Goal: Navigation & Orientation: Find specific page/section

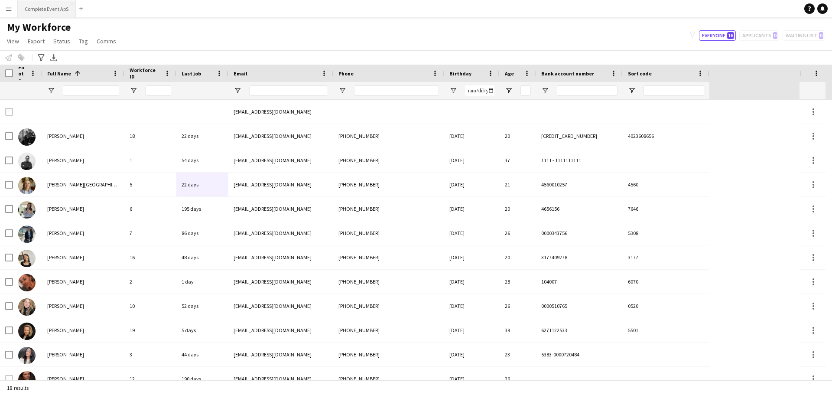
click at [42, 6] on button "Complete Event ApS Close" at bounding box center [47, 8] width 58 height 17
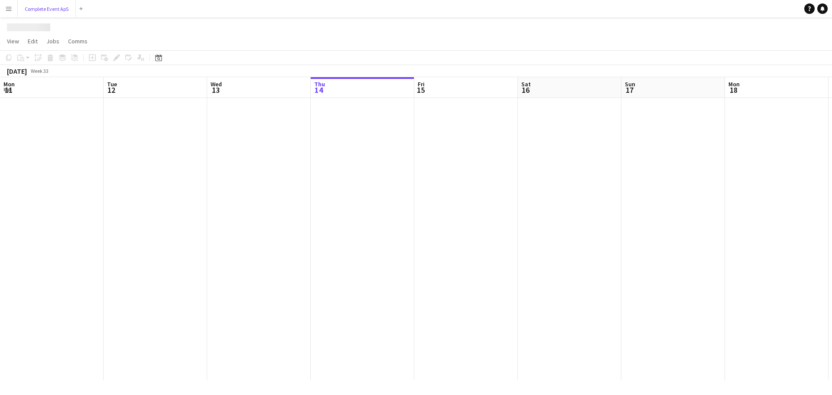
scroll to position [0, 207]
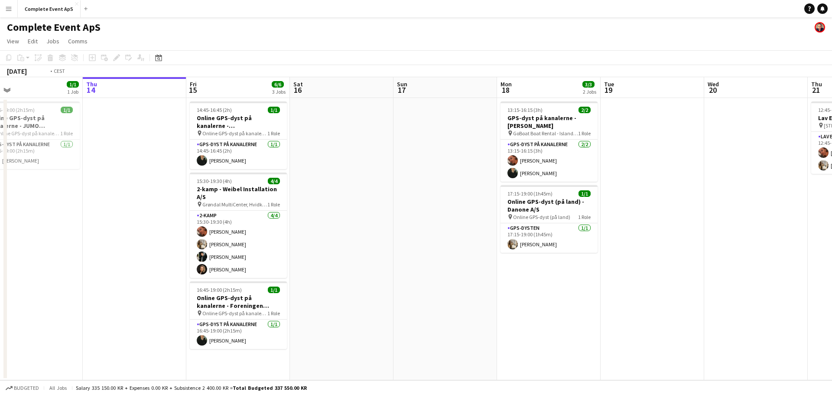
drag, startPoint x: 696, startPoint y: 266, endPoint x: 157, endPoint y: 281, distance: 539.1
click at [157, 282] on app-calendar-viewport "Mon 11 Tue 12 Wed 13 1/1 1 Job Thu 14 Fri 15 6/6 3 Jobs Sat 16 Sun 17 Mon 18 3/…" at bounding box center [416, 228] width 832 height 303
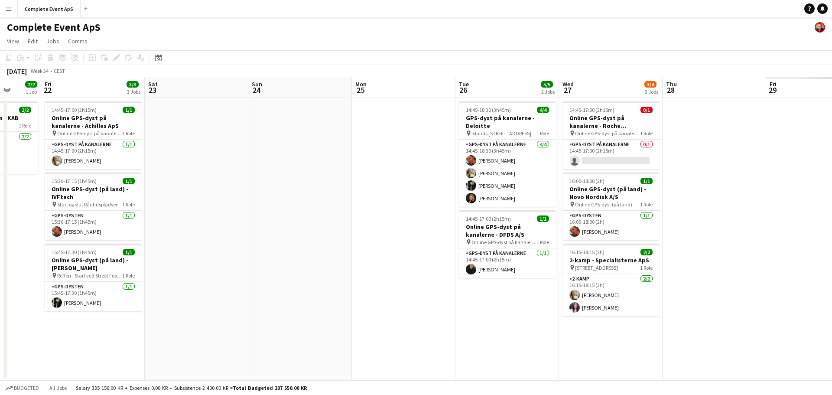
drag, startPoint x: 558, startPoint y: 289, endPoint x: 294, endPoint y: 303, distance: 264.5
click at [147, 293] on app-calendar-viewport "Tue 19 Wed 20 Thu 21 2/2 1 Job Fri 22 3/3 3 Jobs Sat 23 Sun 24 Mon 25 Tue 26 5/…" at bounding box center [416, 228] width 832 height 303
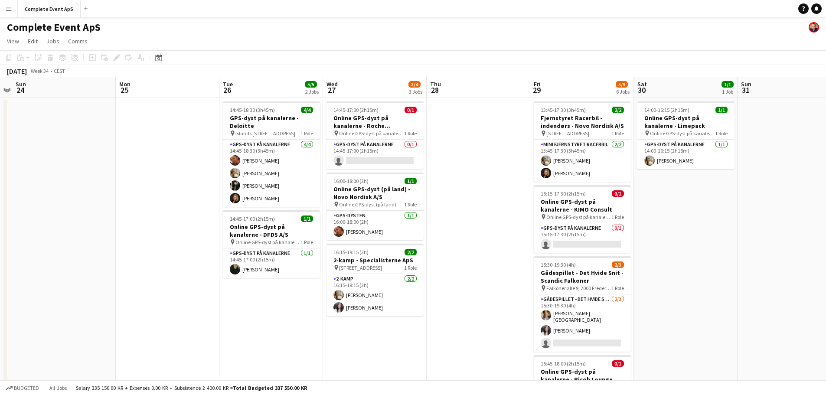
scroll to position [0, 318]
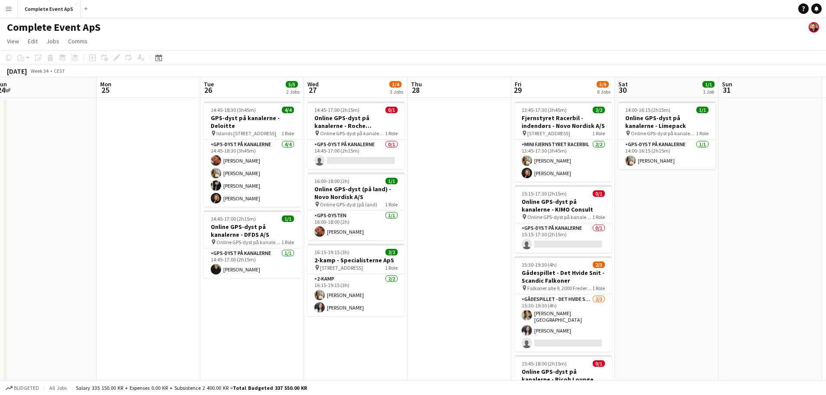
drag, startPoint x: 662, startPoint y: 294, endPoint x: 465, endPoint y: 293, distance: 197.3
click at [465, 293] on app-calendar-viewport "Thu 21 2/2 1 Job Fri 22 3/3 3 Jobs Sat 23 Sun 24 Mon 25 Tue 26 5/5 2 Jobs Wed 2…" at bounding box center [413, 330] width 826 height 506
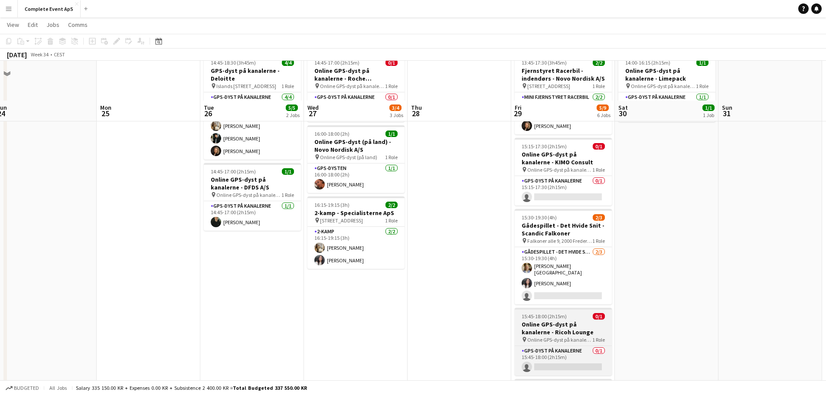
scroll to position [87, 0]
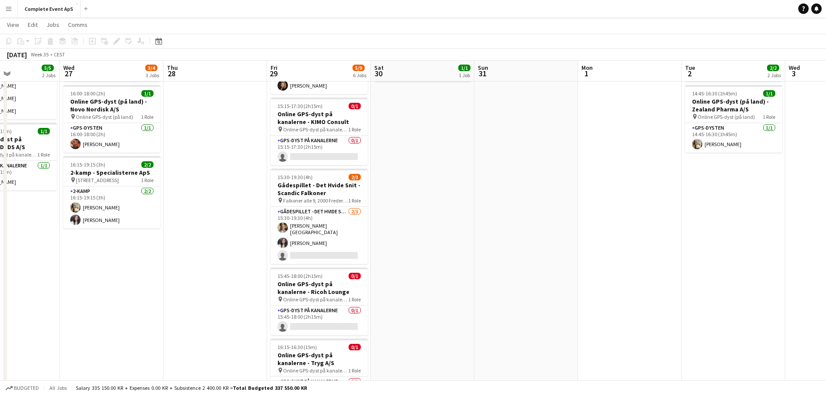
drag, startPoint x: 599, startPoint y: 255, endPoint x: 228, endPoint y: 241, distance: 371.4
click at [228, 241] on app-calendar-viewport "Sun 24 Mon 25 Tue 26 5/5 2 Jobs Wed 27 3/4 3 Jobs Thu 28 Fri 29 5/9 6 Jobs Sat …" at bounding box center [413, 221] width 826 height 549
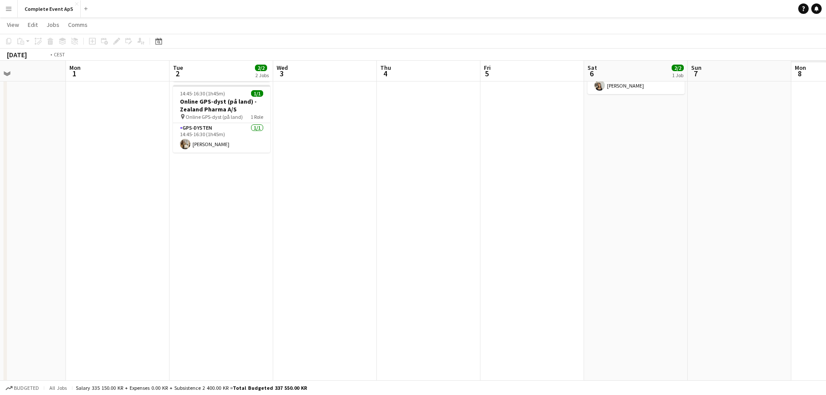
drag, startPoint x: 532, startPoint y: 258, endPoint x: 121, endPoint y: 256, distance: 411.5
click at [128, 261] on app-calendar-viewport "Thu 28 Fri 29 5/9 6 Jobs Sat 30 1/1 1 Job Sun 31 Mon 1 Tue 2 2/2 2 Jobs Wed 3 T…" at bounding box center [413, 221] width 826 height 549
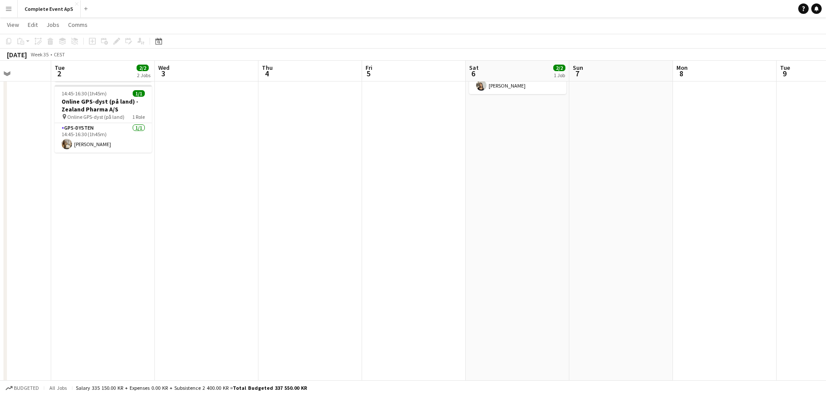
drag, startPoint x: 143, startPoint y: 271, endPoint x: 60, endPoint y: 262, distance: 82.8
click at [58, 264] on app-calendar-viewport "Sat 30 1/1 1 Job Sun 31 Mon 1 Tue 2 2/2 2 Jobs Wed 3 Thu 4 Fri 5 Sat 6 2/2 1 Jo…" at bounding box center [413, 221] width 826 height 549
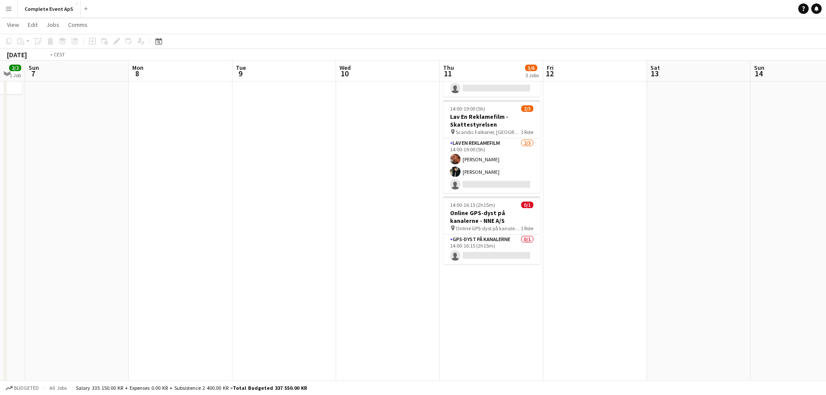
drag, startPoint x: 467, startPoint y: 283, endPoint x: 129, endPoint y: 265, distance: 338.6
click at [114, 267] on app-calendar-viewport "Thu 4 Fri 5 Sat 6 2/2 1 Job Sun 7 Mon 8 Tue 9 Wed 10 Thu 11 3/6 3 Jobs Fri 12 S…" at bounding box center [413, 221] width 826 height 549
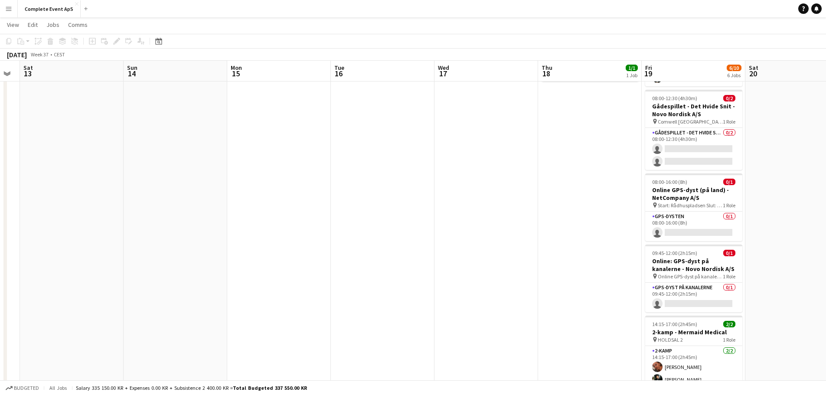
drag, startPoint x: 449, startPoint y: 273, endPoint x: 75, endPoint y: 257, distance: 374.5
click at [77, 257] on app-calendar-viewport "Wed 10 Thu 11 3/6 3 Jobs Fri 12 Sat 13 Sun 14 Mon 15 Tue 16 Wed 17 Thu 18 1/1 1…" at bounding box center [413, 227] width 826 height 561
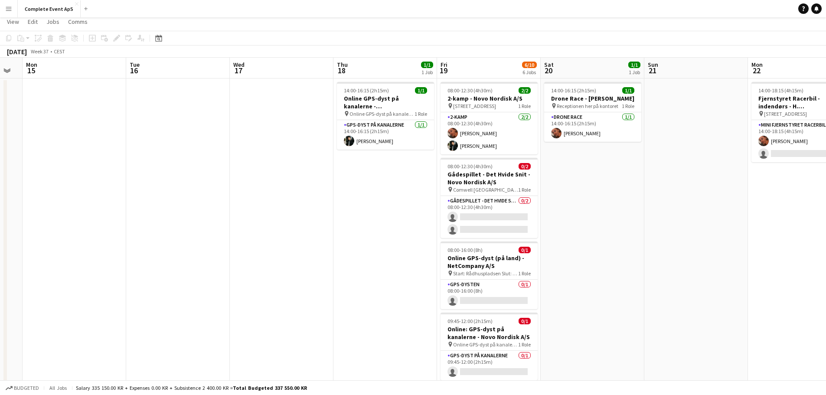
scroll to position [0, 0]
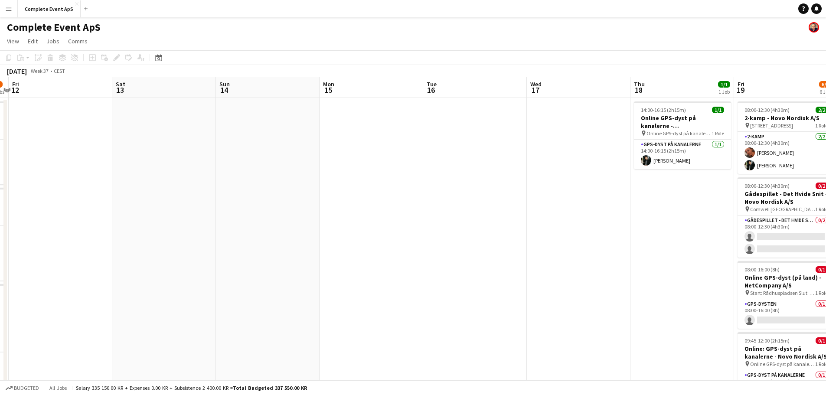
drag, startPoint x: 264, startPoint y: 268, endPoint x: 686, endPoint y: 270, distance: 422.3
click at [627, 274] on app-calendar-viewport "Tue 9 Wed 10 Thu 11 3/6 3 Jobs Fri 12 Sat 13 Sun 14 Mon 15 Tue 16 Wed 17 Thu 18…" at bounding box center [413, 336] width 826 height 519
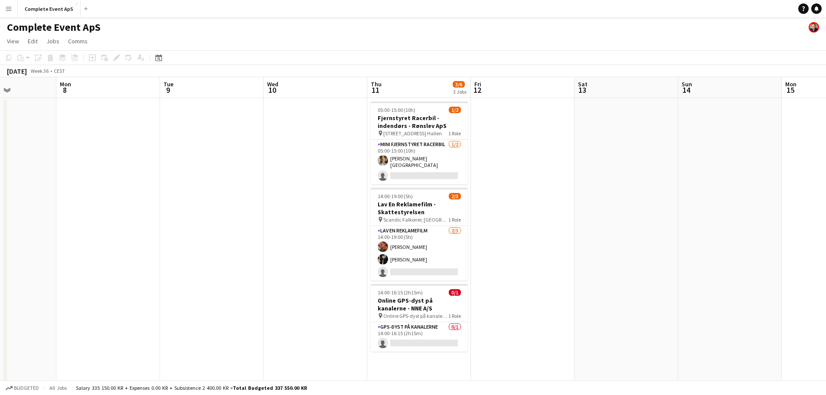
drag, startPoint x: 181, startPoint y: 261, endPoint x: 562, endPoint y: 268, distance: 380.7
click at [541, 271] on app-calendar-viewport "Fri 5 Sat 6 2/2 1 Job Sun 7 Mon 8 Tue 9 Wed 10 Thu 11 3/6 3 Jobs Fri 12 Sat 13 …" at bounding box center [413, 336] width 826 height 519
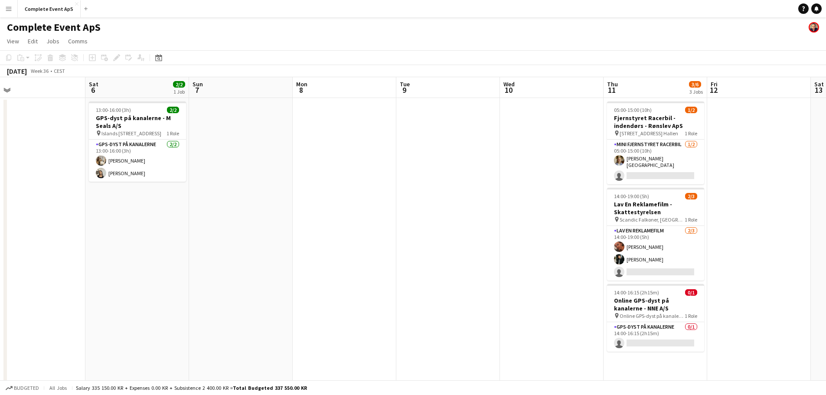
drag, startPoint x: 287, startPoint y: 273, endPoint x: 485, endPoint y: 281, distance: 197.9
click at [505, 284] on app-calendar-viewport "Wed 3 Thu 4 Fri 5 Sat 6 2/2 1 Job Sun 7 Mon 8 Tue 9 Wed 10 Thu 11 3/6 3 Jobs Fr…" at bounding box center [413, 336] width 826 height 519
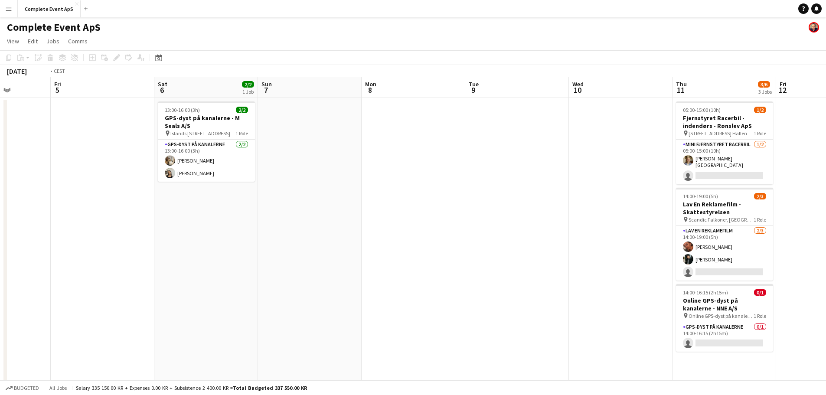
drag, startPoint x: 494, startPoint y: 300, endPoint x: 532, endPoint y: 299, distance: 38.2
click at [501, 300] on app-calendar-viewport "Tue 2 2/2 2 Jobs Wed 3 Thu 4 Fri 5 Sat 6 2/2 1 Job Sun 7 Mon 8 Tue 9 Wed 10 Thu…" at bounding box center [413, 336] width 826 height 519
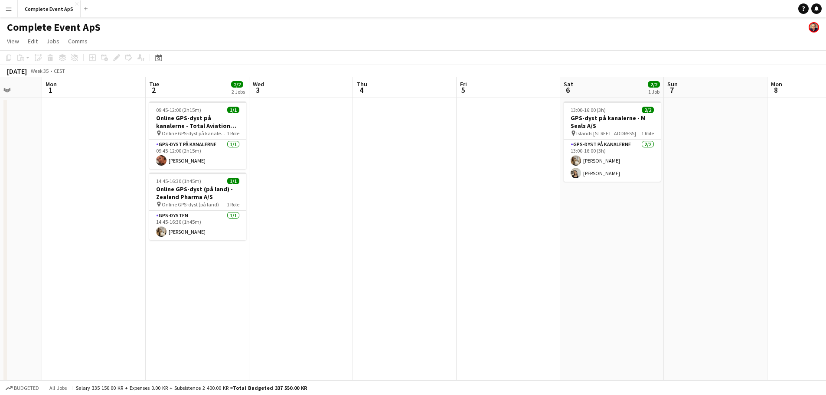
drag, startPoint x: 166, startPoint y: 284, endPoint x: 507, endPoint y: 311, distance: 342.8
click at [490, 311] on app-calendar-viewport "Fri 29 5/9 6 Jobs Sat 30 1/1 1 Job Sun 31 Mon 1 Tue 2 2/2 2 Jobs Wed 3 Thu 4 Fr…" at bounding box center [413, 336] width 826 height 519
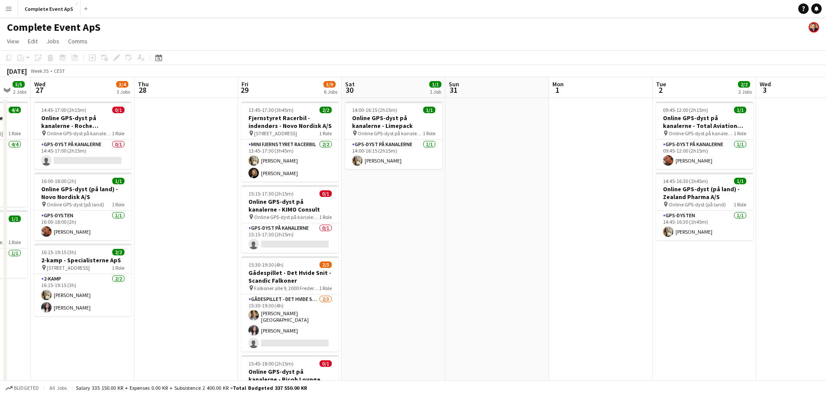
drag, startPoint x: 114, startPoint y: 292, endPoint x: 426, endPoint y: 310, distance: 312.7
click at [418, 310] on app-calendar-viewport "Mon 25 Tue 26 5/5 2 Jobs Wed 27 3/4 3 Jobs Thu 28 Fri 29 5/9 6 Jobs Sat 30 1/1 …" at bounding box center [413, 336] width 826 height 519
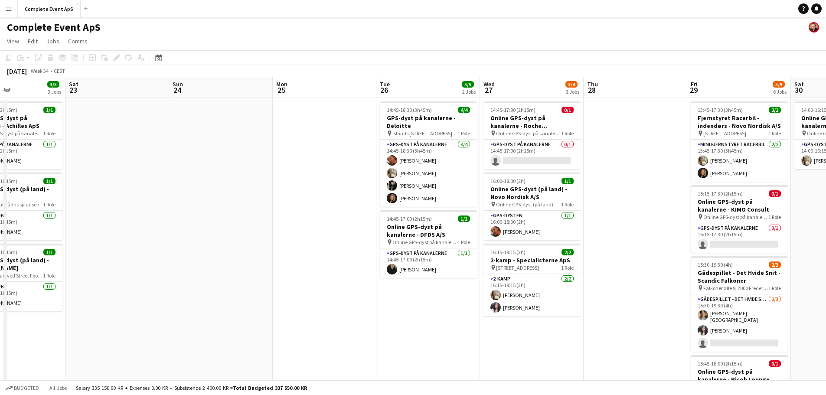
drag, startPoint x: 36, startPoint y: 292, endPoint x: 287, endPoint y: 302, distance: 251.2
click at [287, 302] on app-calendar-viewport "Wed 20 Thu 21 2/2 1 Job Fri 22 3/3 3 Jobs Sat 23 Sun 24 Mon 25 Tue 26 5/5 2 Job…" at bounding box center [413, 336] width 826 height 519
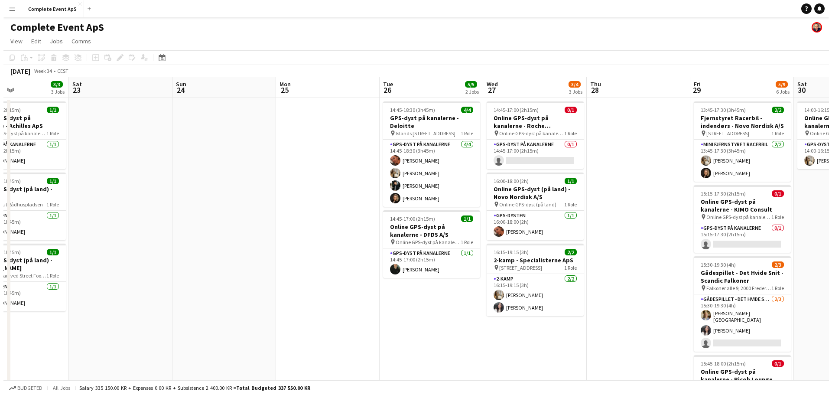
scroll to position [0, 233]
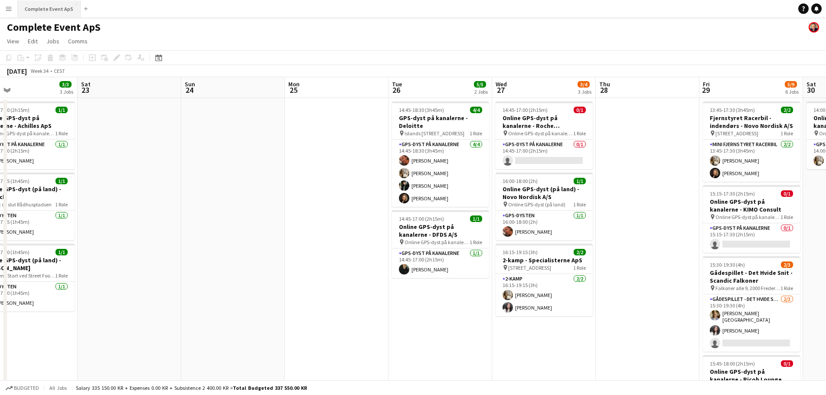
click at [40, 8] on button "Complete Event ApS Close" at bounding box center [49, 8] width 63 height 17
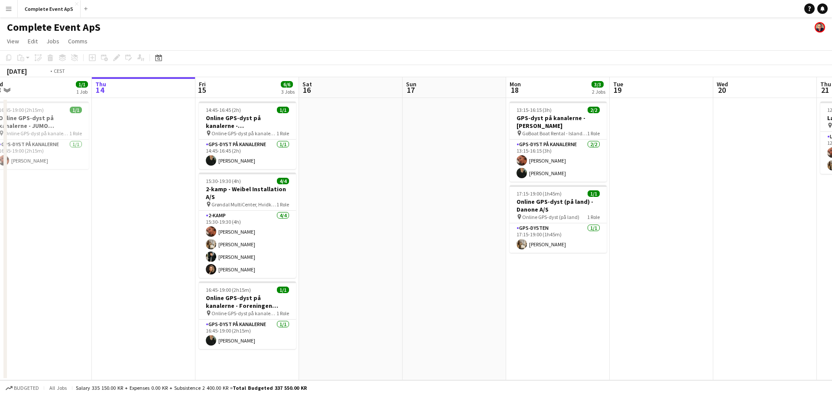
drag, startPoint x: 81, startPoint y: 249, endPoint x: 0, endPoint y: 234, distance: 82.4
click at [0, 238] on app-calendar-viewport "Mon 11 Tue 12 Wed 13 1/1 1 Job Thu 14 Fri 15 6/6 3 Jobs Sat 16 Sun 17 Mon 18 3/…" at bounding box center [416, 228] width 832 height 303
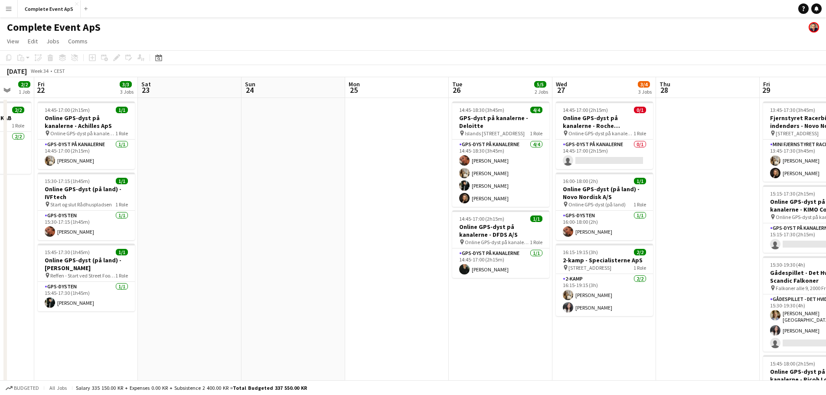
drag, startPoint x: 562, startPoint y: 283, endPoint x: 141, endPoint y: 271, distance: 421.2
click at [141, 271] on app-calendar-viewport "Tue 19 Wed 20 Thu 21 2/2 1 Job Fri 22 3/3 3 Jobs Sat 23 Sun 24 Mon 25 Tue 26 5/…" at bounding box center [413, 330] width 826 height 506
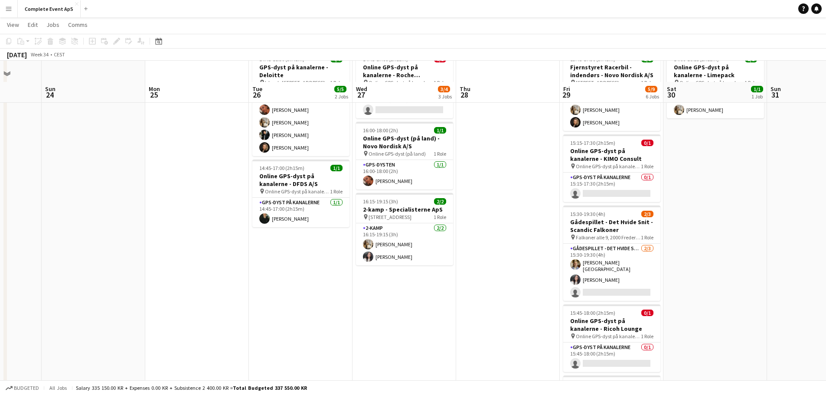
scroll to position [0, 0]
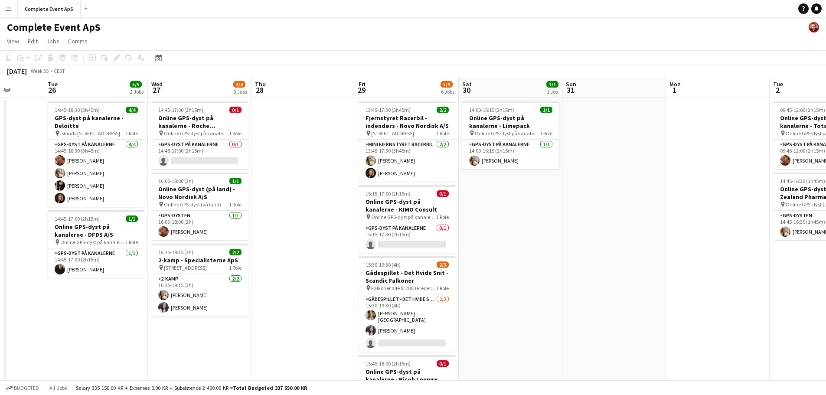
drag, startPoint x: 739, startPoint y: 246, endPoint x: 596, endPoint y: 250, distance: 142.7
click at [540, 246] on app-calendar-viewport "Sat 23 Sun 24 Mon 25 Tue 26 5/5 2 Jobs Wed 27 3/4 3 Jobs Thu 28 Fri 29 5/9 6 Jo…" at bounding box center [413, 330] width 826 height 506
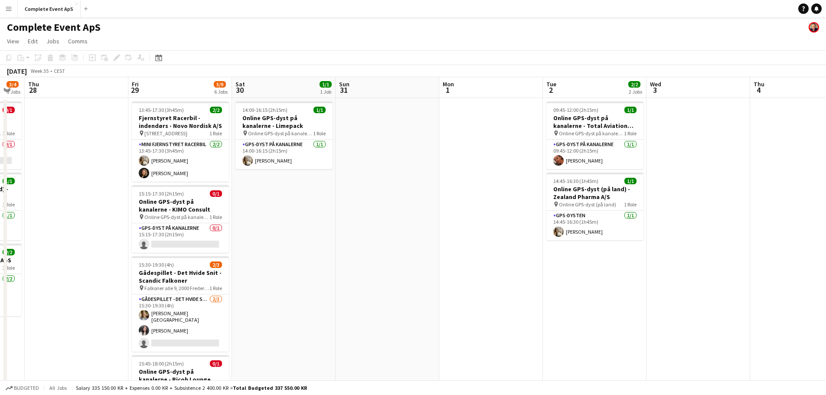
scroll to position [0, 292]
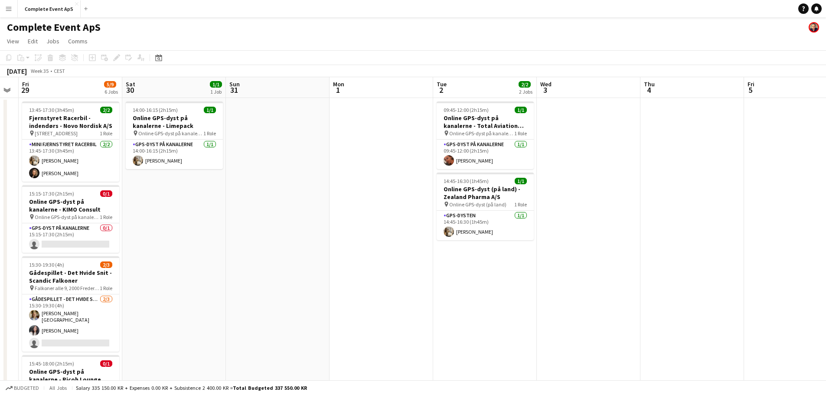
drag, startPoint x: 725, startPoint y: 263, endPoint x: 388, endPoint y: 255, distance: 336.6
click at [388, 255] on app-calendar-viewport "Tue 26 5/5 2 Jobs Wed 27 3/4 3 Jobs Thu 28 Fri 29 5/9 6 Jobs Sat 30 1/1 1 Job S…" at bounding box center [413, 330] width 826 height 506
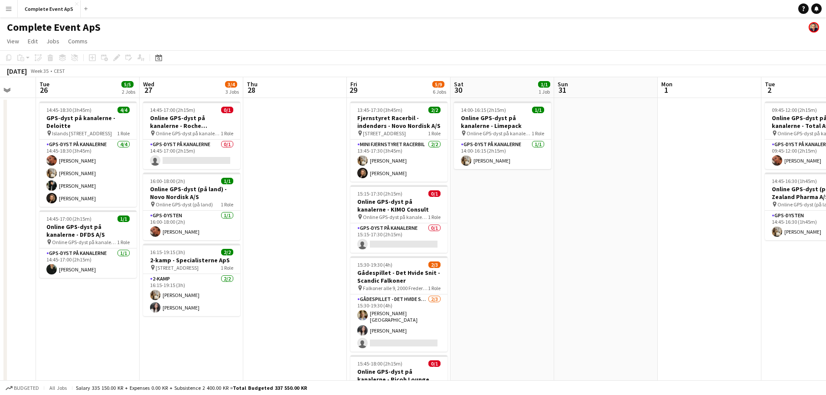
scroll to position [0, 269]
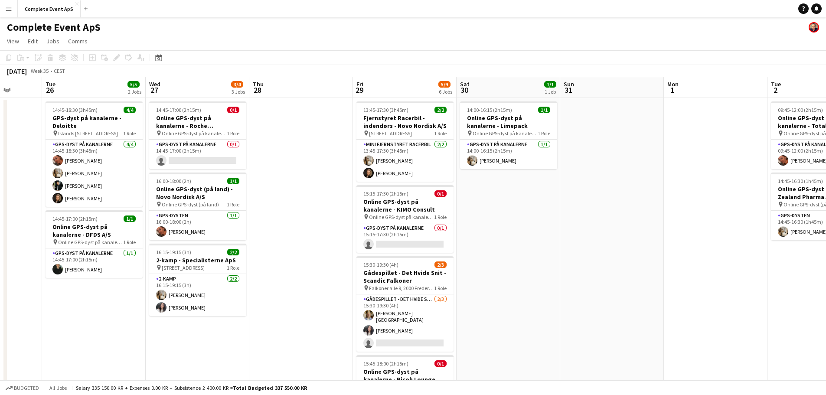
drag, startPoint x: 177, startPoint y: 240, endPoint x: 507, endPoint y: 241, distance: 329.5
click at [507, 241] on app-calendar-viewport "Sat 23 Sun 24 Mon 25 Tue 26 5/5 2 Jobs Wed 27 3/4 3 Jobs Thu 28 Fri 29 5/9 6 Jo…" at bounding box center [413, 330] width 826 height 506
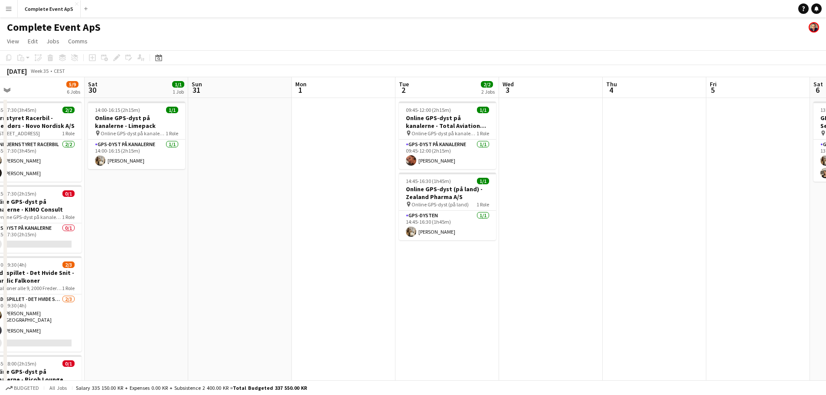
drag, startPoint x: 750, startPoint y: 290, endPoint x: 216, endPoint y: 238, distance: 536.3
click at [229, 242] on app-calendar-viewport "Wed 27 3/4 3 Jobs Thu 28 Fri 29 5/9 6 Jobs Sat 30 1/1 1 Job Sun 31 Mon 1 Tue 2 …" at bounding box center [413, 330] width 826 height 506
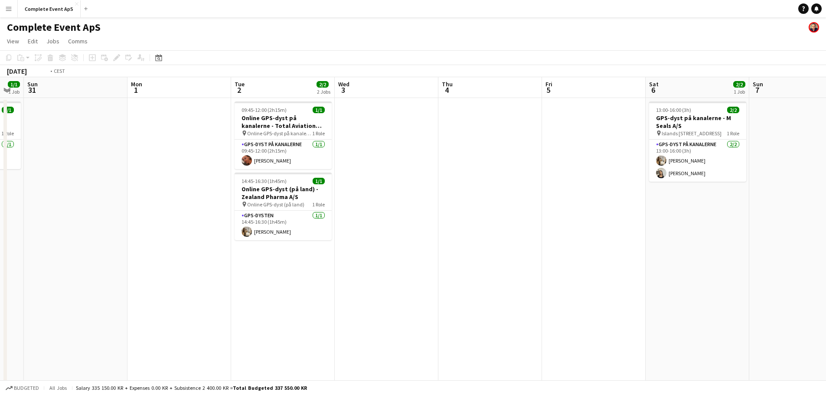
drag, startPoint x: 740, startPoint y: 270, endPoint x: 105, endPoint y: 222, distance: 636.6
click at [131, 227] on app-calendar-viewport "Thu 28 Fri 29 5/9 6 Jobs Sat 30 1/1 1 Job Sun 31 Mon 1 Tue 2 2/2 2 Jobs Wed 3 T…" at bounding box center [413, 330] width 826 height 506
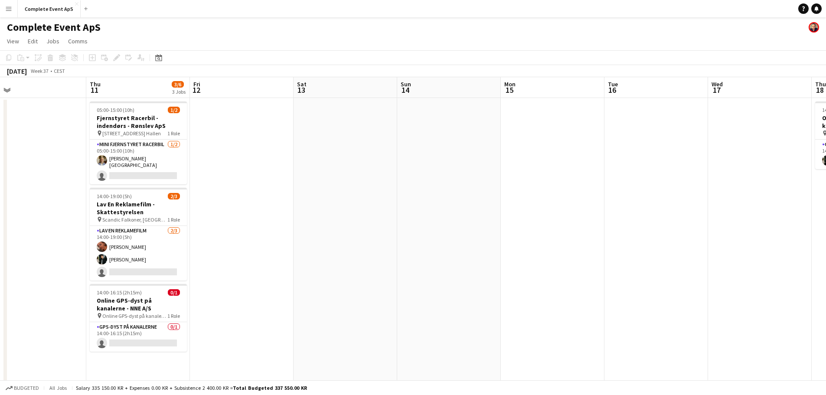
drag, startPoint x: 746, startPoint y: 267, endPoint x: 274, endPoint y: 220, distance: 474.4
click at [272, 222] on app-calendar-viewport "Sun 7 Mon 8 Tue 9 Wed 10 Thu 11 3/6 3 Jobs Fri 12 Sat 13 Sun 14 Mon 15 Tue 16 W…" at bounding box center [413, 330] width 826 height 506
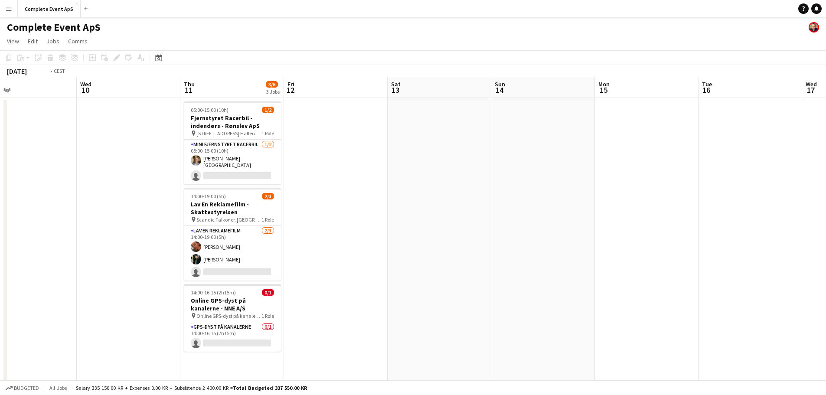
drag, startPoint x: 333, startPoint y: 251, endPoint x: 140, endPoint y: 226, distance: 194.5
click at [147, 227] on app-calendar-viewport "Sun 7 Mon 8 Tue 9 Wed 10 Thu 11 3/6 3 Jobs Fri 12 Sat 13 Sun 14 Mon 15 Tue 16 W…" at bounding box center [413, 336] width 826 height 519
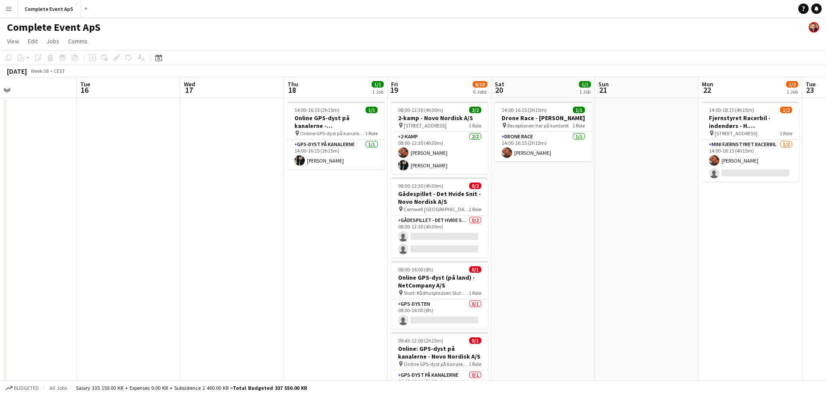
scroll to position [0, 247]
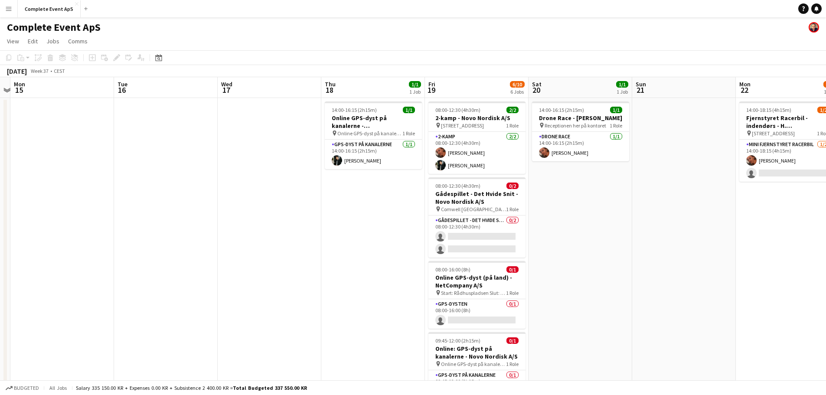
drag, startPoint x: 567, startPoint y: 271, endPoint x: 610, endPoint y: 274, distance: 42.6
click at [611, 275] on app-calendar-viewport "Fri 12 Sat 13 Sun 14 Mon 15 Tue 16 Wed 17 Thu 18 1/1 1 Job Fri 19 6/10 6 Jobs S…" at bounding box center [413, 336] width 826 height 519
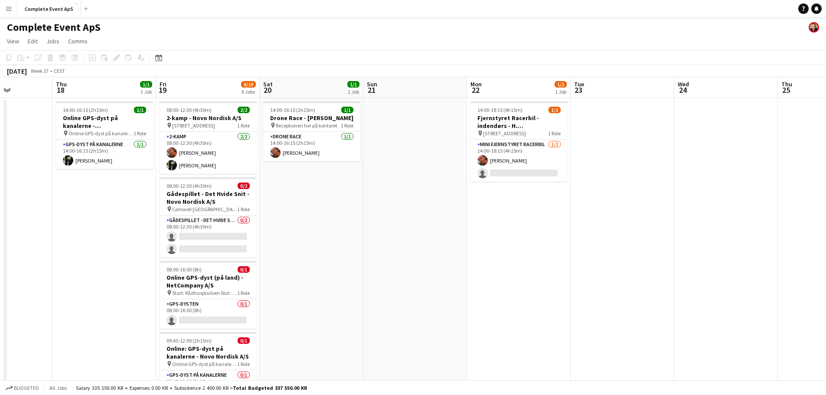
scroll to position [0, 290]
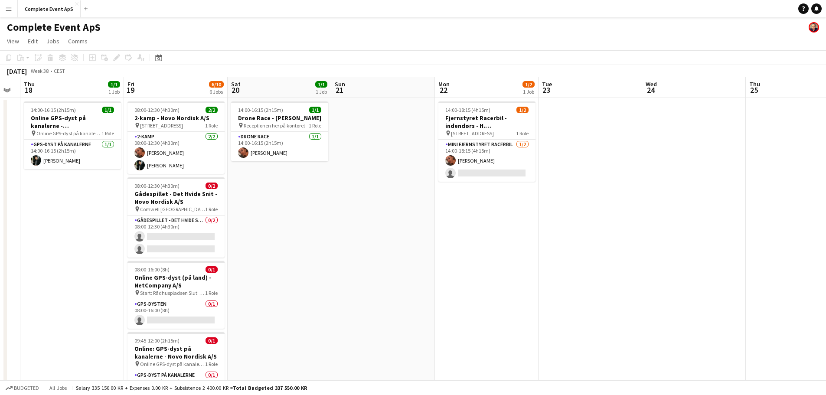
drag, startPoint x: 733, startPoint y: 251, endPoint x: 434, endPoint y: 246, distance: 299.2
click at [434, 246] on app-calendar-viewport "Mon 15 Tue 16 Wed 17 Thu 18 1/1 1 Job Fri 19 6/10 6 Jobs Sat 20 1/1 1 Job Sun 2…" at bounding box center [413, 336] width 826 height 519
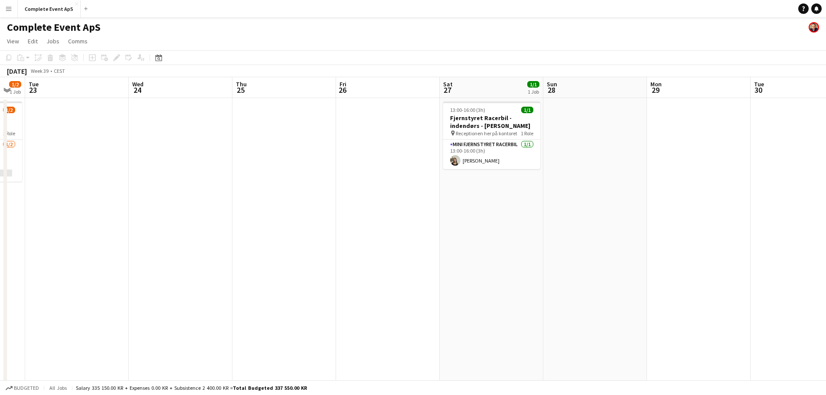
drag, startPoint x: 669, startPoint y: 224, endPoint x: 202, endPoint y: 201, distance: 467.1
click at [202, 201] on app-calendar-viewport "Sat 20 1/1 1 Job Sun 21 Mon 22 1/2 1 Job Tue 23 Wed 24 Thu 25 Fri 26 Sat 27 1/1…" at bounding box center [413, 336] width 826 height 519
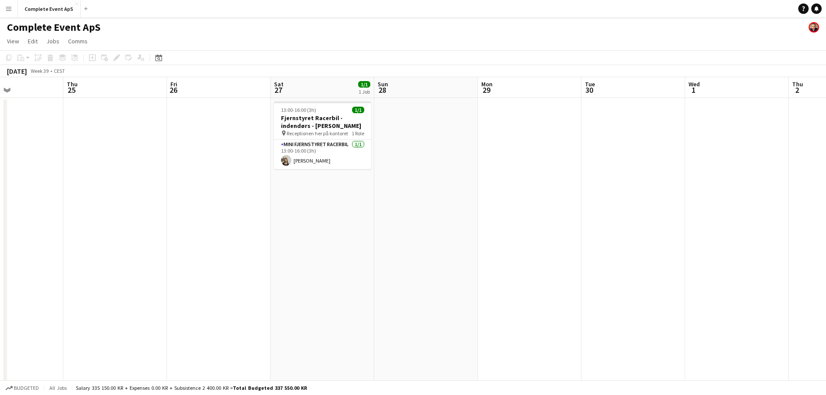
drag, startPoint x: 676, startPoint y: 268, endPoint x: 119, endPoint y: 230, distance: 558.4
click at [115, 231] on app-calendar-viewport "Mon 22 1/2 1 Job Tue 23 Wed 24 Thu 25 Fri 26 Sat 27 1/1 1 Job Sun 28 Mon 29 Tue…" at bounding box center [413, 336] width 826 height 519
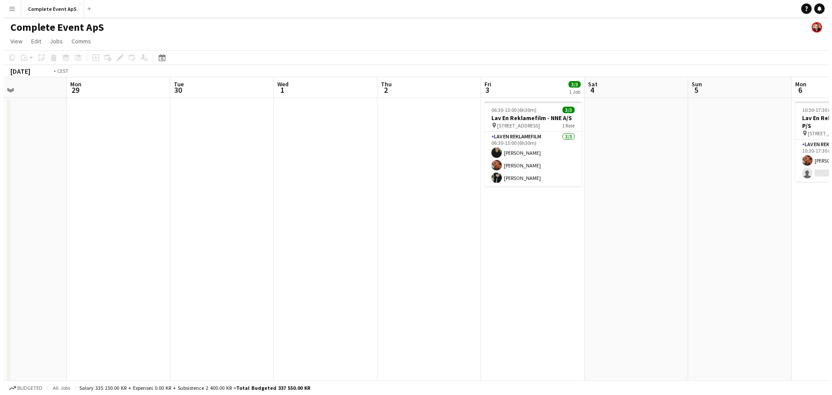
scroll to position [0, 338]
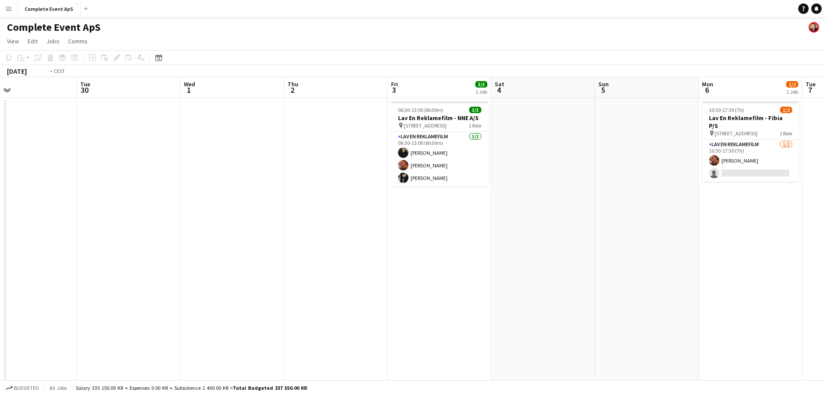
drag, startPoint x: 604, startPoint y: 288, endPoint x: 203, endPoint y: 244, distance: 403.4
click at [203, 244] on app-calendar-viewport "Fri 26 Sat 27 1/1 1 Job Sun 28 Mon 29 Tue 30 Wed 1 Thu 2 Fri 3 3/3 1 Job Sat 4 …" at bounding box center [413, 336] width 826 height 519
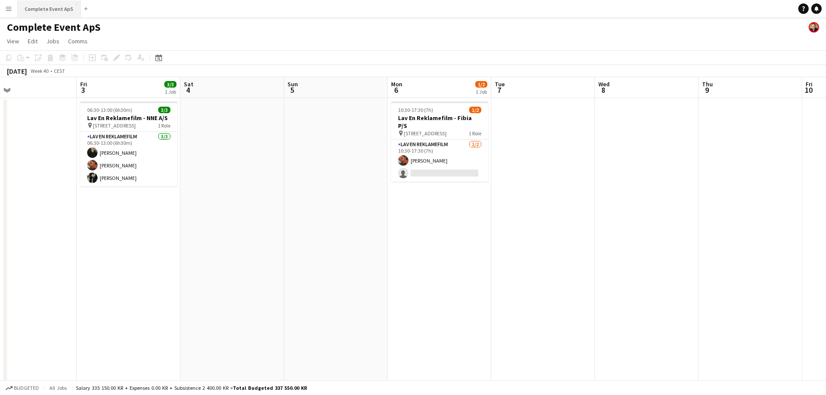
click at [51, 7] on button "Complete Event ApS Close" at bounding box center [49, 8] width 63 height 17
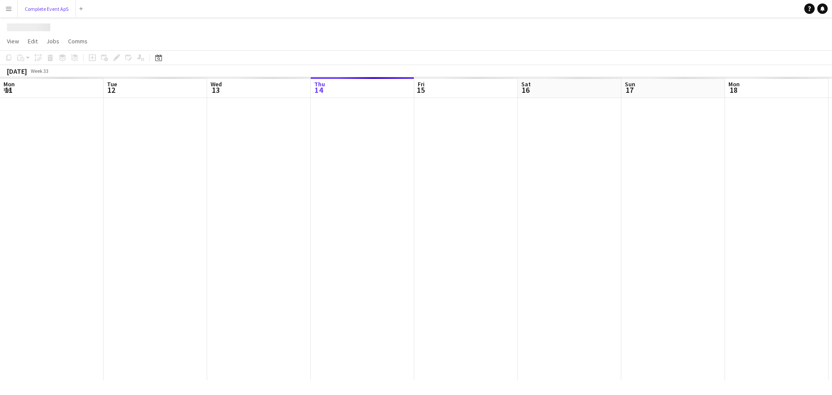
scroll to position [0, 207]
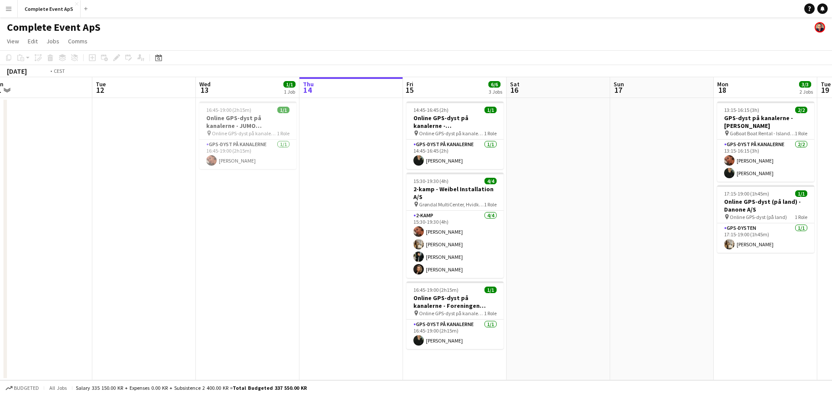
drag, startPoint x: 319, startPoint y: 300, endPoint x: 396, endPoint y: 291, distance: 77.7
click at [609, 290] on app-calendar-viewport "Sat 9 Sun 10 2/2 1 Job Mon 11 Tue 12 Wed 13 1/1 1 Job Thu 14 Fri 15 6/6 3 Jobs …" at bounding box center [416, 228] width 832 height 303
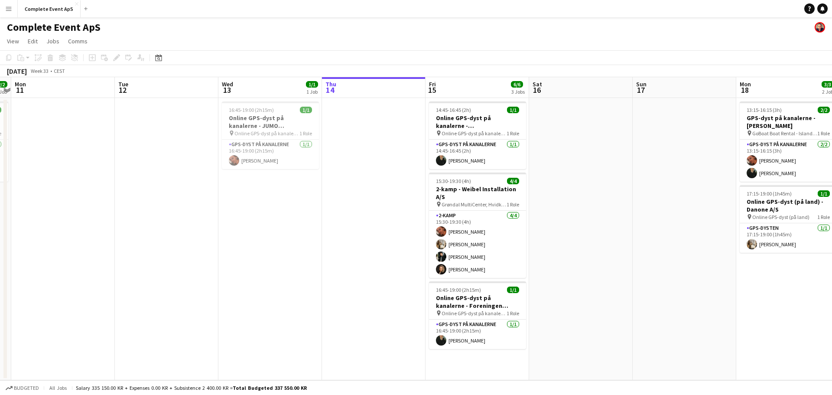
drag, startPoint x: 202, startPoint y: 298, endPoint x: 501, endPoint y: 316, distance: 300.1
click at [497, 316] on app-calendar-viewport "Fri 8 Sat 9 6/6 3 Jobs Sun 10 2/2 1 Job Mon 11 Tue 12 Wed 13 1/1 1 Job Thu 14 F…" at bounding box center [416, 228] width 832 height 303
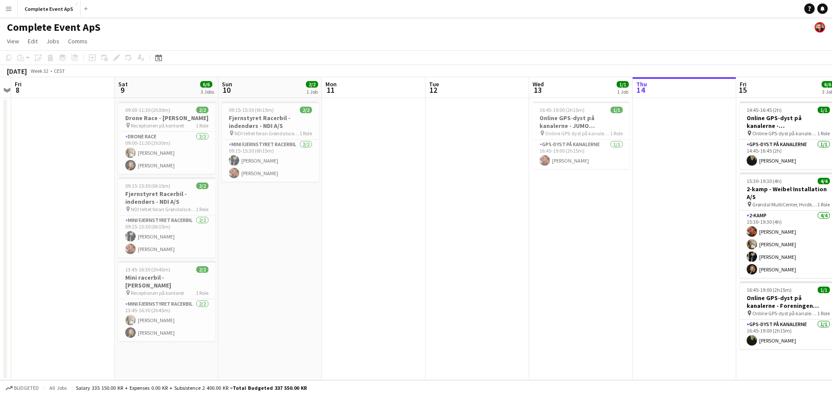
scroll to position [0, 212]
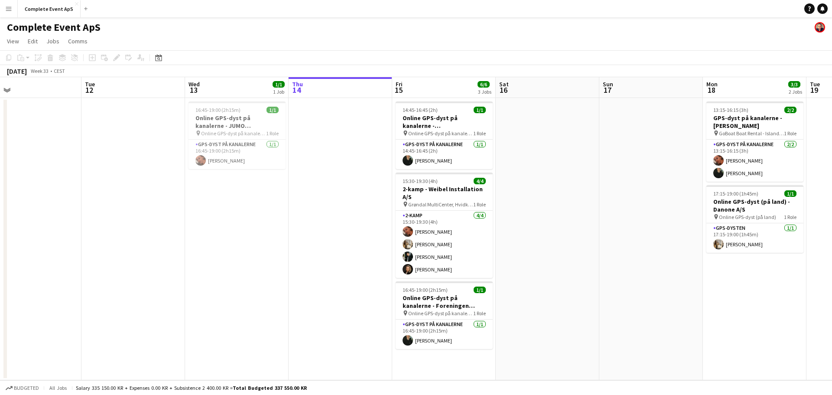
drag, startPoint x: 340, startPoint y: 270, endPoint x: 115, endPoint y: 240, distance: 227.4
click at [80, 241] on app-calendar-viewport "Sat 9 6/6 3 Jobs Sun 10 2/2 1 Job Mon 11 Tue 12 Wed 13 1/1 1 Job Thu 14 Fri 15 …" at bounding box center [416, 228] width 832 height 303
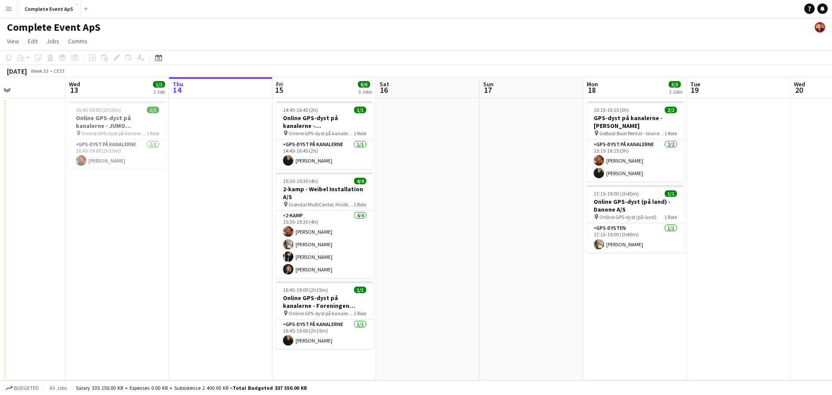
drag, startPoint x: 671, startPoint y: 271, endPoint x: 194, endPoint y: 237, distance: 478.1
click at [193, 237] on app-calendar-viewport "Sun 10 2/2 1 Job Mon 11 Tue 12 Wed 13 1/1 1 Job Thu 14 Fri 15 6/6 3 Jobs Sat 16…" at bounding box center [416, 228] width 832 height 303
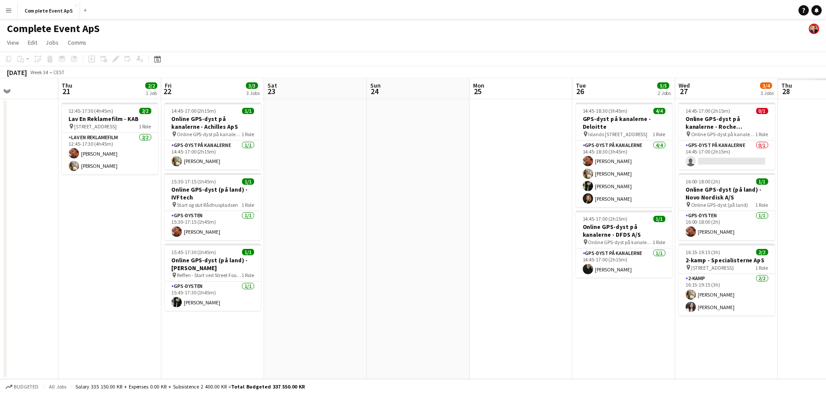
scroll to position [0, 281]
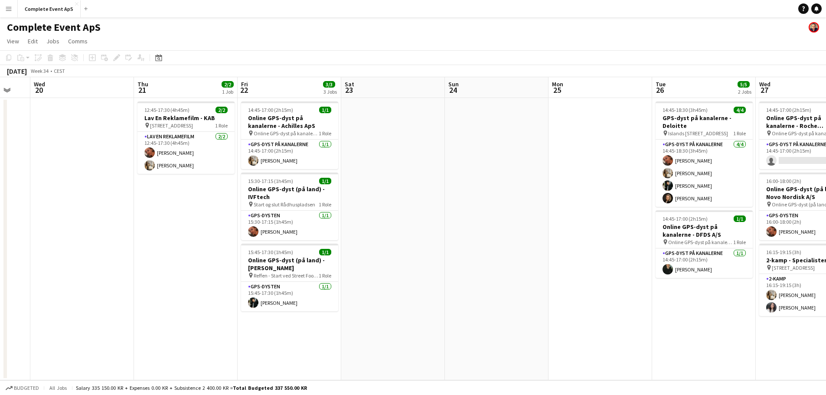
drag, startPoint x: 713, startPoint y: 255, endPoint x: 374, endPoint y: 230, distance: 340.0
click at [374, 230] on app-calendar-viewport "Sun 17 Mon 18 3/3 2 Jobs Tue 19 Wed 20 Thu 21 2/2 1 Job Fri 22 3/3 3 Jobs Sat 2…" at bounding box center [413, 228] width 826 height 303
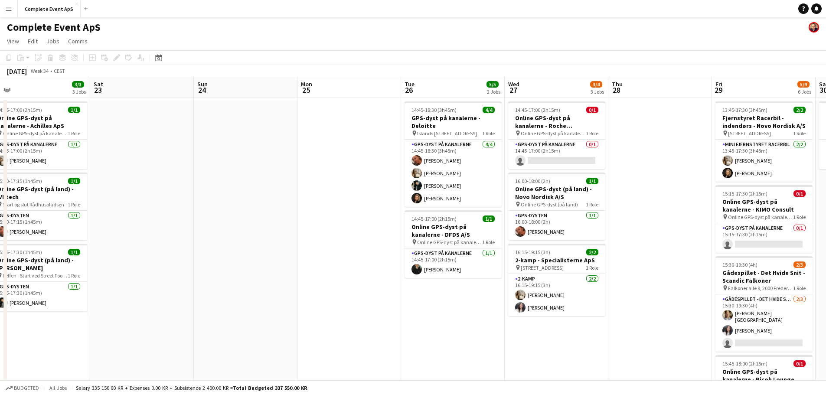
drag, startPoint x: 528, startPoint y: 237, endPoint x: 276, endPoint y: 219, distance: 252.2
click at [276, 219] on app-calendar-viewport "Tue 19 Wed 20 Thu 21 2/2 1 Job Fri 22 3/3 3 Jobs Sat 23 Sun 24 Mon 25 Tue 26 5/…" at bounding box center [413, 330] width 826 height 506
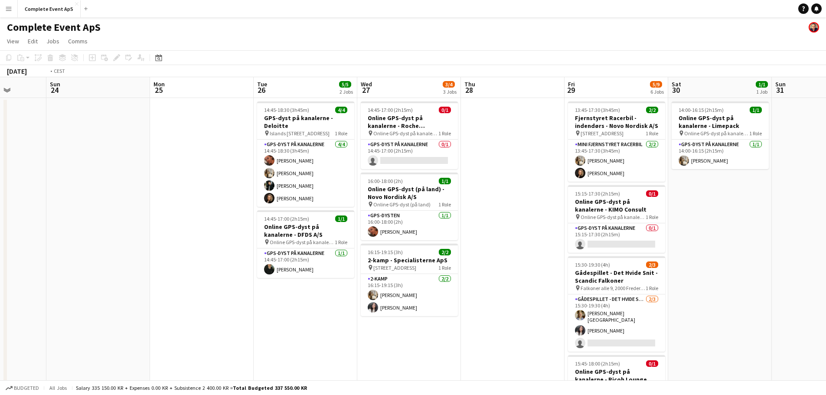
drag, startPoint x: 590, startPoint y: 262, endPoint x: 339, endPoint y: 257, distance: 250.7
click at [339, 257] on app-calendar-viewport "Thu 21 2/2 1 Job Fri 22 3/3 3 Jobs Sat 23 Sun 24 Mon 25 Tue 26 5/5 2 Jobs Wed 2…" at bounding box center [413, 330] width 826 height 506
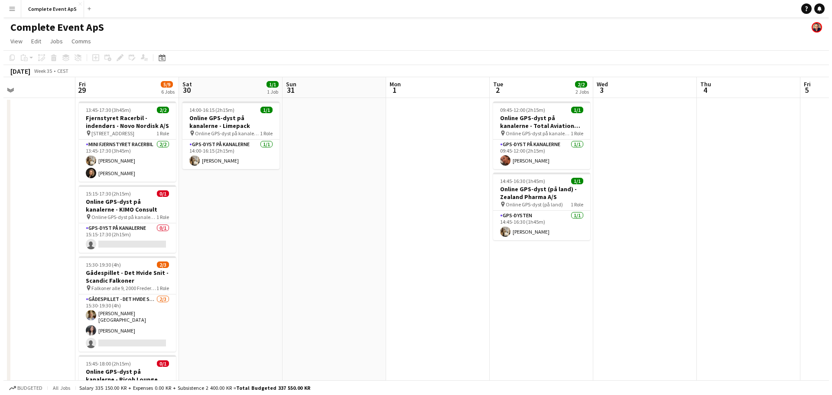
scroll to position [0, 278]
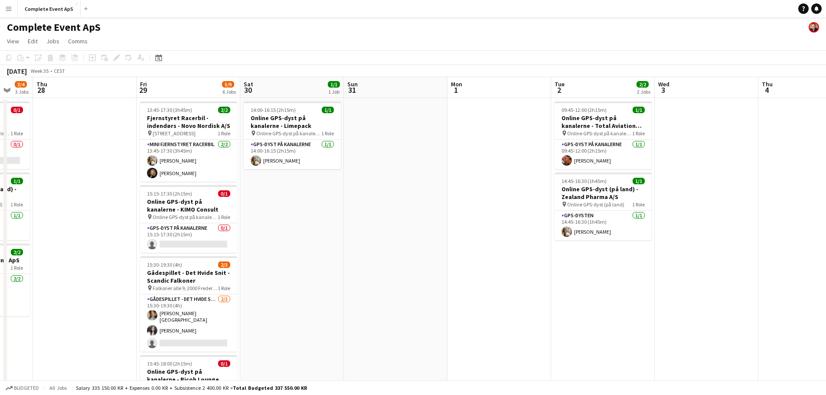
drag, startPoint x: 568, startPoint y: 274, endPoint x: 408, endPoint y: 270, distance: 160.9
click at [408, 270] on app-calendar-viewport "Mon 25 Tue 26 5/5 2 Jobs Wed 27 3/4 3 Jobs Thu 28 Fri 29 5/9 6 Jobs Sat 30 1/1 …" at bounding box center [413, 330] width 826 height 506
click at [45, 3] on button "Complete Event ApS Close" at bounding box center [49, 8] width 63 height 17
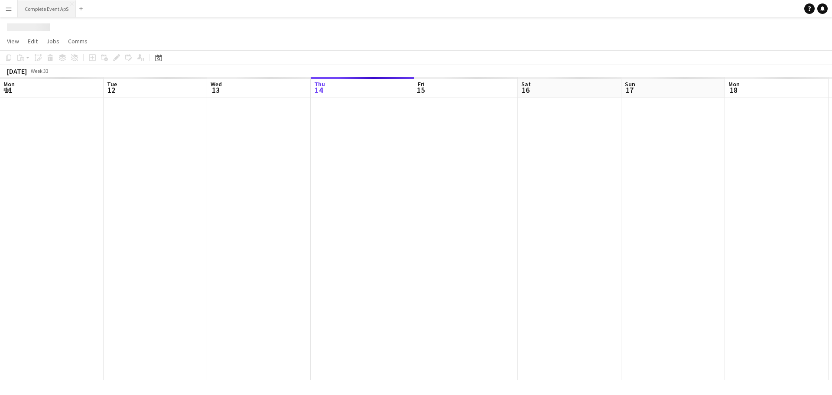
scroll to position [0, 207]
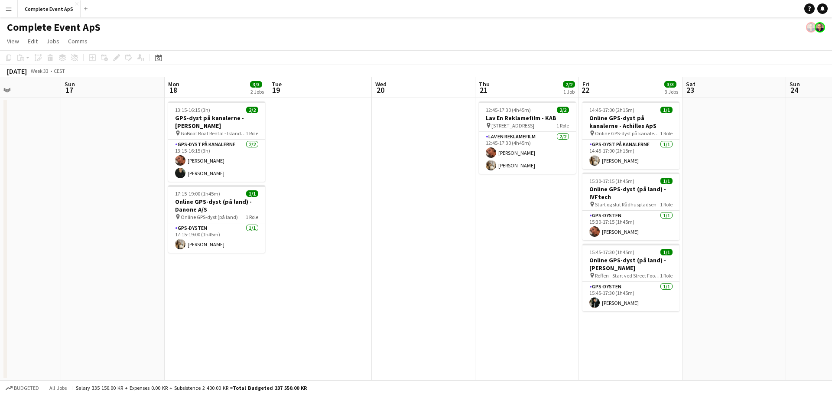
drag, startPoint x: 720, startPoint y: 239, endPoint x: 263, endPoint y: 226, distance: 457.2
click at [263, 226] on app-calendar-viewport "Thu 14 Fri 15 6/6 3 Jobs Sat 16 Sun 17 Mon 18 3/3 2 Jobs Tue 19 Wed 20 Thu 21 2…" at bounding box center [416, 228] width 832 height 303
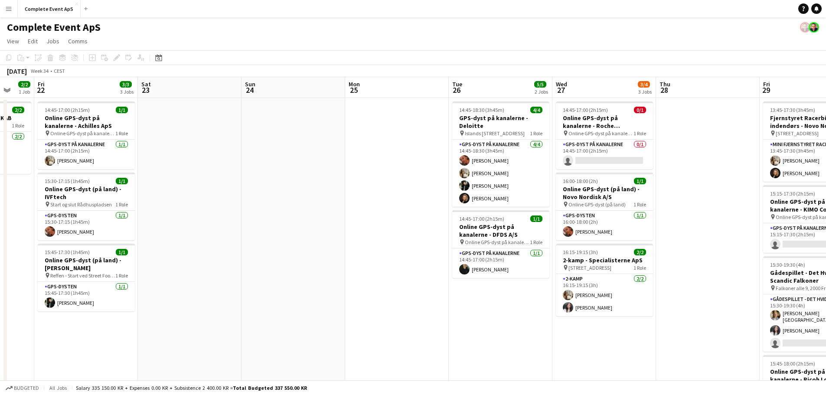
drag, startPoint x: 691, startPoint y: 242, endPoint x: 249, endPoint y: 221, distance: 441.9
click at [249, 221] on app-calendar-viewport "Tue 19 Wed 20 Thu 21 2/2 1 Job Fri 22 3/3 3 Jobs Sat 23 Sun 24 Mon 25 Tue 26 5/…" at bounding box center [413, 330] width 826 height 506
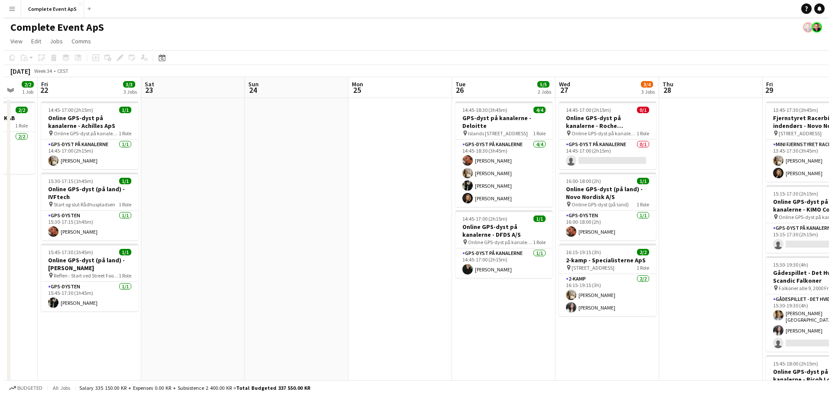
scroll to position [0, 264]
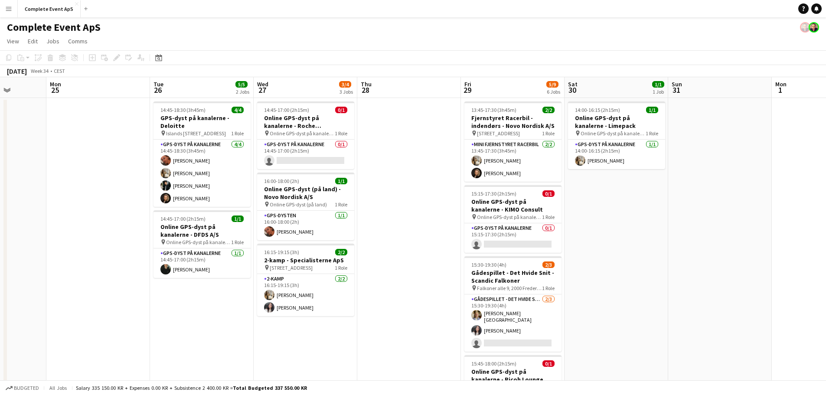
drag, startPoint x: 360, startPoint y: 243, endPoint x: 112, endPoint y: 226, distance: 248.6
click at [112, 226] on app-calendar-viewport "Fri 22 3/3 3 Jobs Sat 23 Sun 24 Mon 25 Tue 26 5/5 2 Jobs Wed 27 3/4 3 Jobs Thu …" at bounding box center [413, 330] width 826 height 506
click at [50, 7] on button "Complete Event ApS Close" at bounding box center [49, 8] width 63 height 17
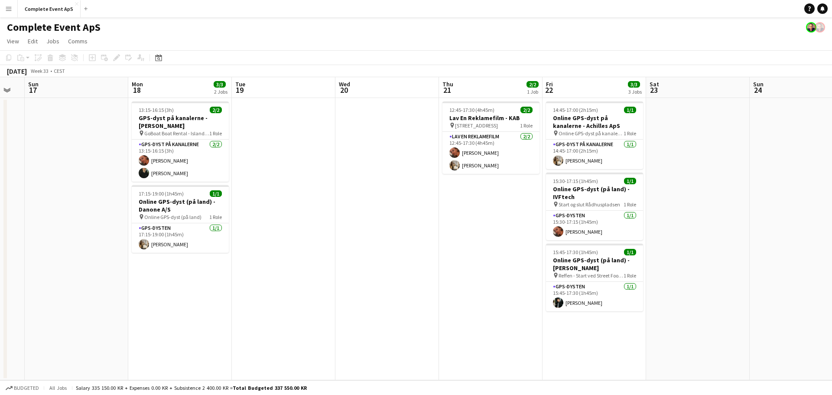
drag, startPoint x: 558, startPoint y: 223, endPoint x: 257, endPoint y: 222, distance: 300.9
click at [222, 219] on app-calendar-viewport "Thu 14 Fri 15 6/6 3 Jobs Sat 16 Sun 17 Mon 18 3/3 2 Jobs Tue 19 Wed 20 Thu 21 2…" at bounding box center [416, 228] width 832 height 303
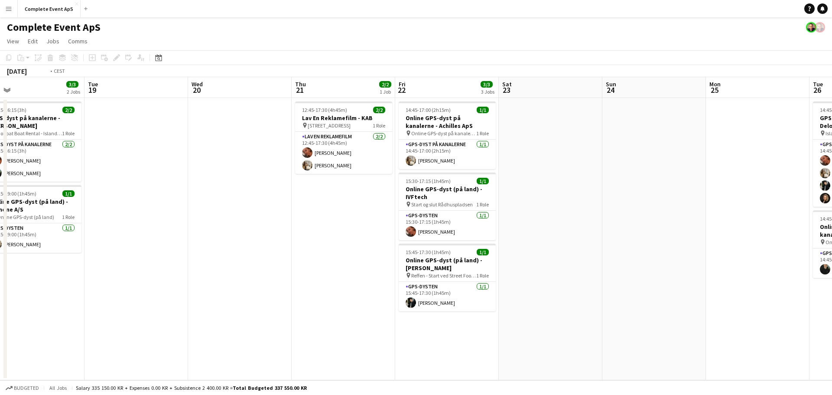
scroll to position [0, 320]
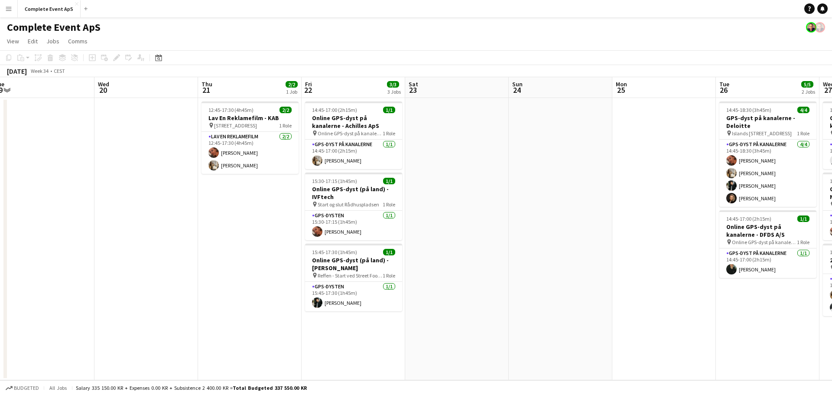
drag, startPoint x: 471, startPoint y: 252, endPoint x: 231, endPoint y: 233, distance: 241.4
click at [231, 233] on app-calendar-viewport "Sat 16 Sun 17 Mon 18 3/3 2 Jobs Tue 19 Wed 20 Thu 21 2/2 1 Job Fri 22 3/3 3 Job…" at bounding box center [416, 228] width 832 height 303
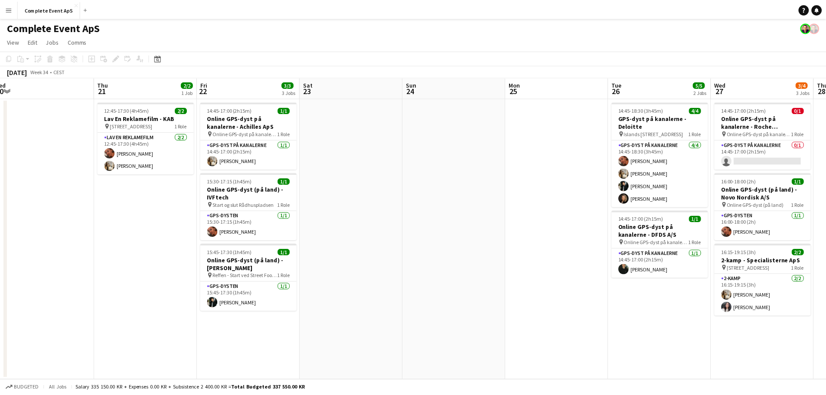
scroll to position [0, 306]
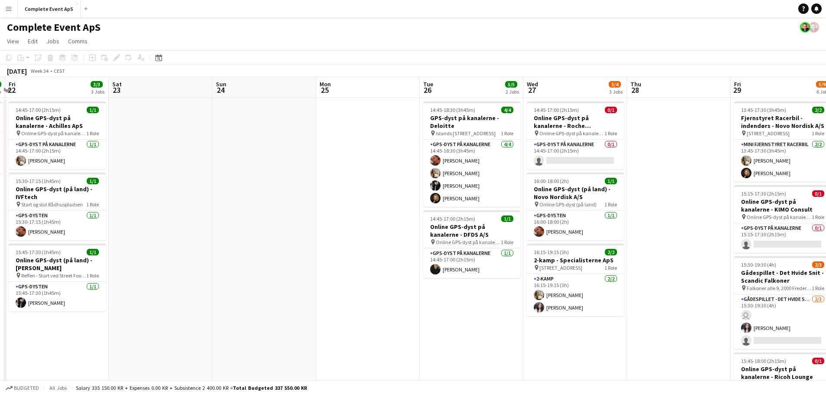
drag, startPoint x: 551, startPoint y: 255, endPoint x: 296, endPoint y: 237, distance: 256.0
click at [296, 237] on app-calendar-viewport "Tue 19 Wed 20 Thu 21 2/2 1 Job Fri 22 3/3 3 Jobs Sat 23 Sun 24 Mon 25 Tue 26 5/…" at bounding box center [413, 330] width 826 height 506
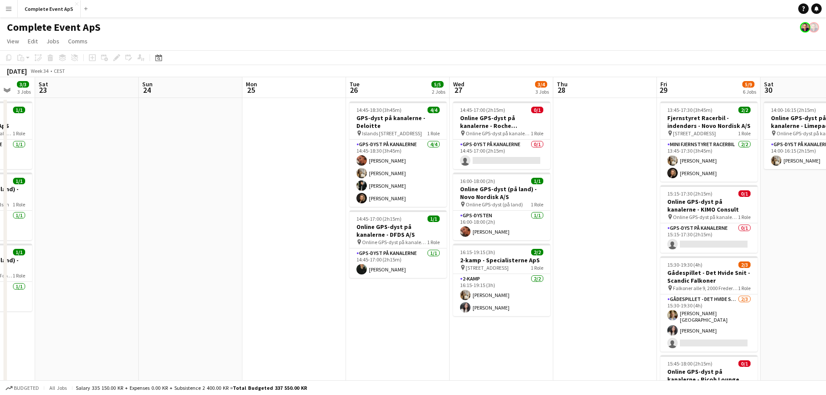
scroll to position [0, 276]
drag, startPoint x: 678, startPoint y: 247, endPoint x: 604, endPoint y: 250, distance: 74.2
click at [604, 250] on app-calendar-viewport "Wed 20 Thu 21 2/2 1 Job Fri 22 3/3 3 Jobs Sat 23 Sun 24 Mon 25 Tue 26 5/5 2 Job…" at bounding box center [413, 330] width 826 height 506
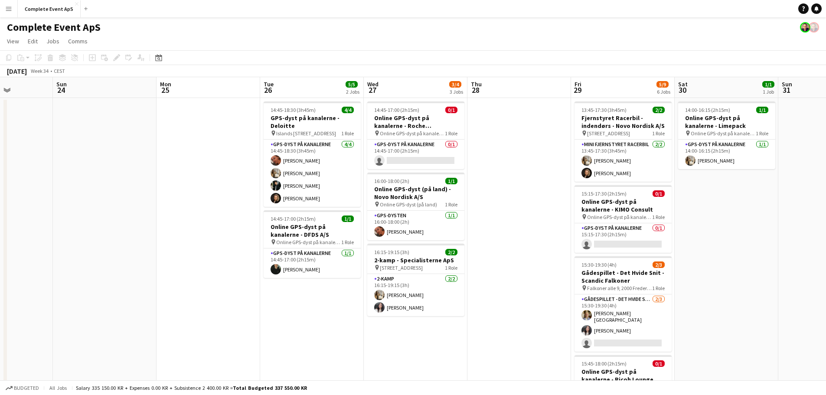
scroll to position [0, 269]
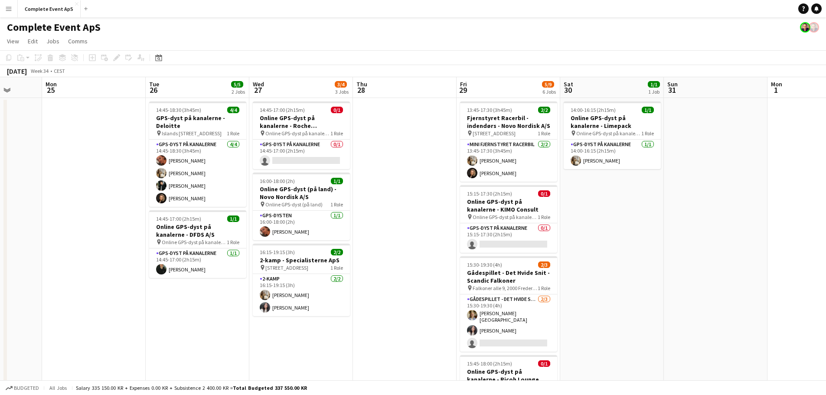
drag, startPoint x: 628, startPoint y: 261, endPoint x: 428, endPoint y: 245, distance: 200.6
click at [428, 245] on app-calendar-viewport "Fri 22 3/3 3 Jobs Sat 23 Sun 24 Mon 25 Tue 26 5/5 2 Jobs Wed 27 3/4 3 Jobs Thu …" at bounding box center [413, 330] width 826 height 506
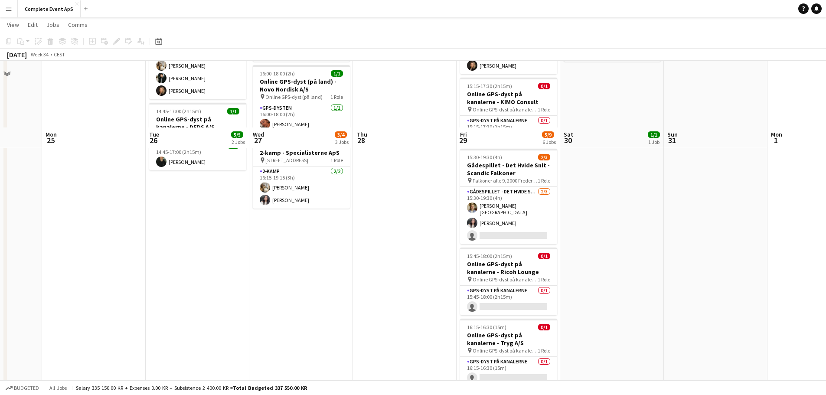
scroll to position [0, 0]
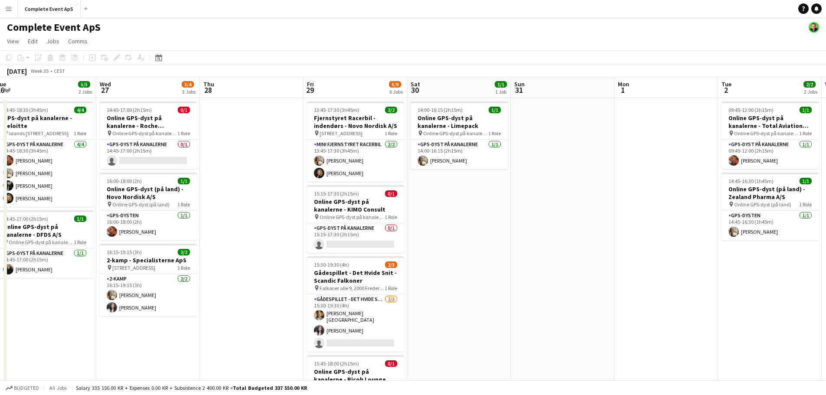
drag, startPoint x: 716, startPoint y: 262, endPoint x: 393, endPoint y: 246, distance: 323.4
click at [393, 246] on app-calendar-viewport "Sat 23 Sun 24 Mon 25 Tue 26 5/5 2 Jobs Wed 27 3/4 3 Jobs Thu 28 Fri 29 5/9 6 Jo…" at bounding box center [413, 330] width 826 height 506
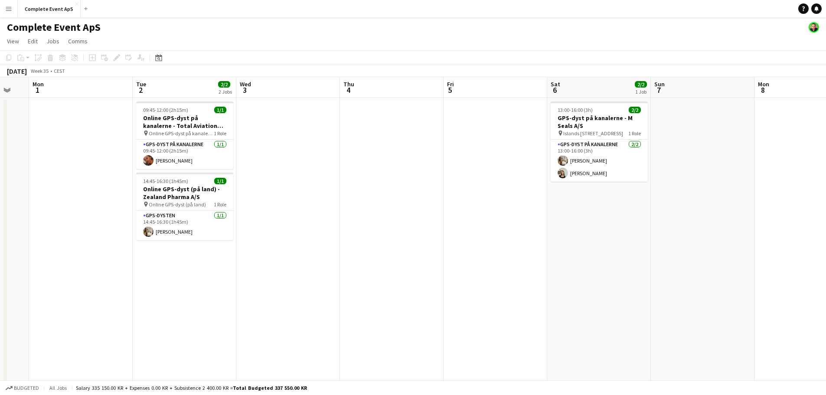
drag, startPoint x: 420, startPoint y: 270, endPoint x: 334, endPoint y: 258, distance: 86.3
click at [318, 260] on app-calendar-viewport "Fri 29 5/9 6 Jobs Sat 30 1/1 1 Job Sun 31 Mon 1 Tue 2 2/2 2 Jobs Wed 3 Thu 4 Fr…" at bounding box center [413, 330] width 826 height 506
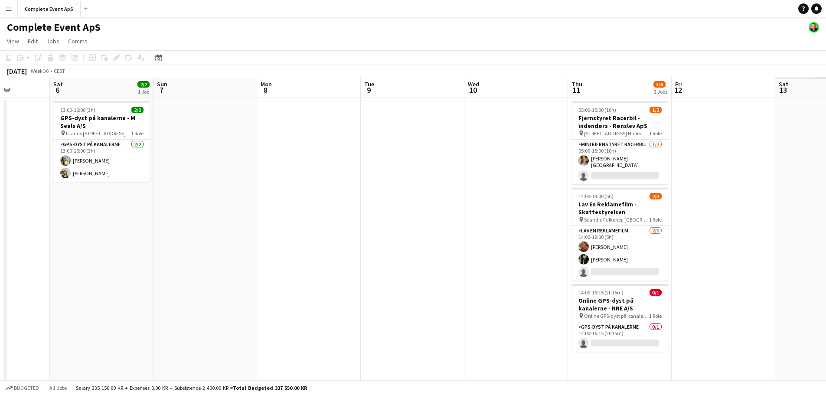
drag, startPoint x: 561, startPoint y: 274, endPoint x: 248, endPoint y: 248, distance: 314.1
click at [247, 248] on app-calendar-viewport "Tue 2 2/2 2 Jobs Wed 3 Thu 4 Fri 5 Sat 6 2/2 1 Job Sun 7 Mon 8 Tue 9 Wed 10 Thu…" at bounding box center [413, 330] width 826 height 506
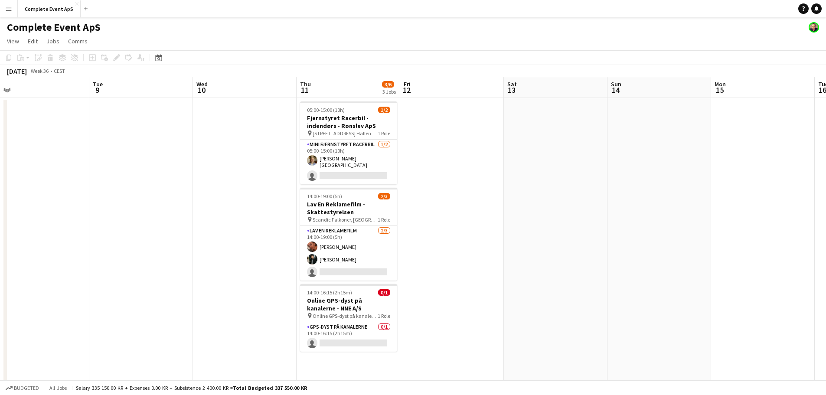
scroll to position [0, 260]
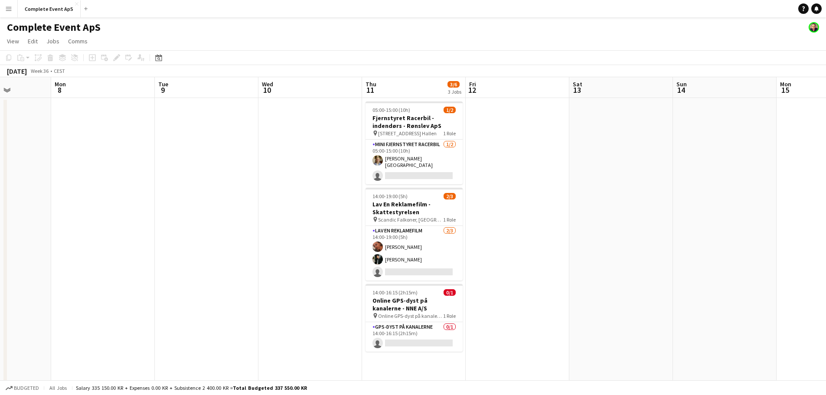
drag, startPoint x: 543, startPoint y: 251, endPoint x: 303, endPoint y: 227, distance: 240.5
click at [303, 227] on app-calendar-viewport "Fri 5 Sat 6 2/2 1 Job Sun 7 Mon 8 Tue 9 Wed 10 Thu 11 3/6 3 Jobs Fri 12 Sat 13 …" at bounding box center [413, 330] width 826 height 506
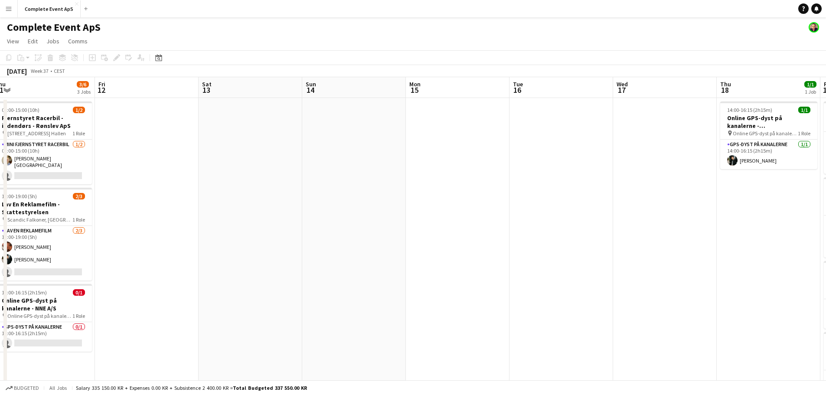
drag, startPoint x: 654, startPoint y: 227, endPoint x: 82, endPoint y: 192, distance: 573.0
click at [82, 192] on app-calendar-viewport "Mon 8 Tue 9 Wed 10 Thu 11 3/6 3 Jobs Fri 12 Sat 13 Sun 14 Mon 15 Tue 16 Wed 17 …" at bounding box center [413, 336] width 826 height 519
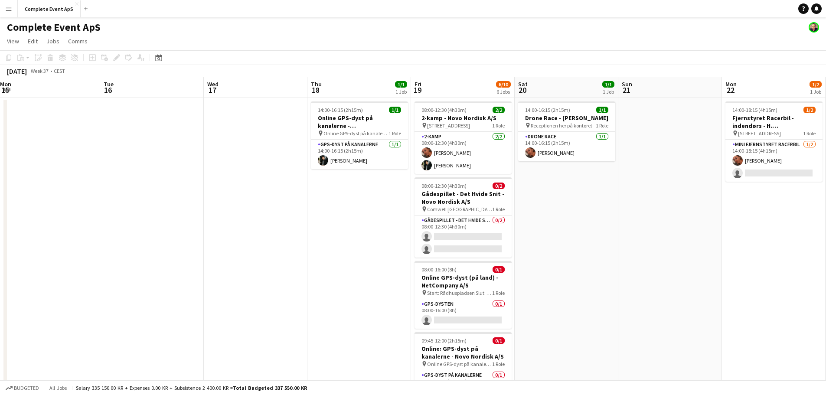
drag, startPoint x: 389, startPoint y: 261, endPoint x: 675, endPoint y: 262, distance: 285.7
click at [674, 264] on app-calendar-viewport "Sat 13 Sun 14 Mon 15 Tue 16 Wed 17 Thu 18 1/1 1 Job Fri 19 6/10 6 Jobs Sat 20 1…" at bounding box center [413, 336] width 826 height 519
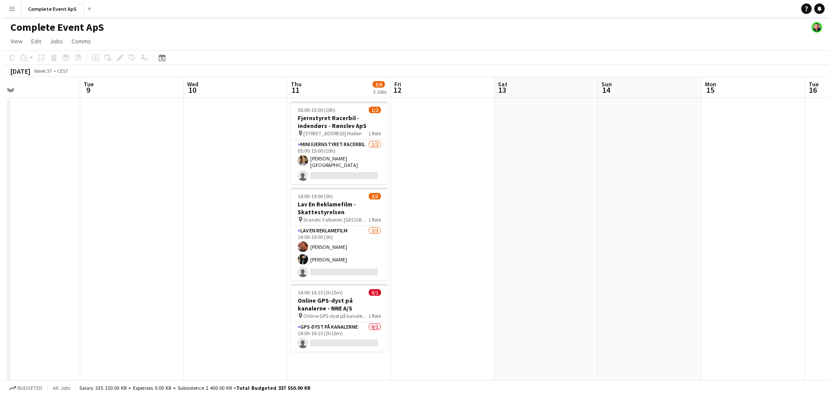
scroll to position [0, 336]
drag, startPoint x: 254, startPoint y: 260, endPoint x: 525, endPoint y: 261, distance: 271.4
click at [525, 261] on app-calendar-viewport "Fri 5 Sat 6 2/2 1 Job Sun 7 Mon 8 Tue 9 Wed 10 Thu 11 3/6 3 Jobs Fri 12 Sat 13 …" at bounding box center [413, 336] width 826 height 519
click at [44, 9] on button "Complete Event ApS Close" at bounding box center [49, 8] width 63 height 17
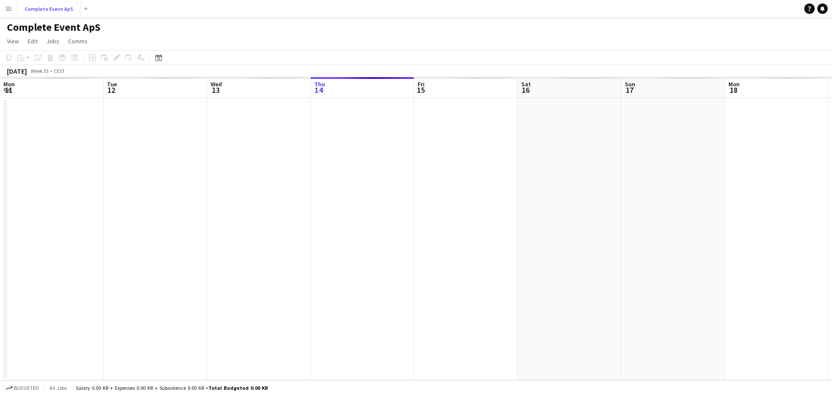
scroll to position [0, 207]
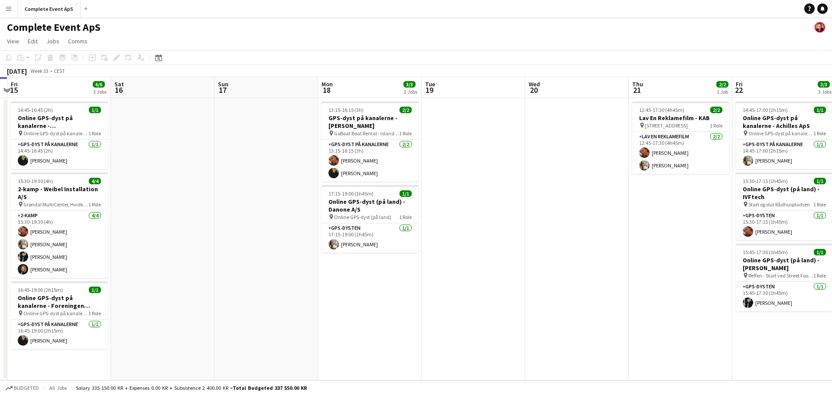
drag, startPoint x: 547, startPoint y: 224, endPoint x: 218, endPoint y: 217, distance: 329.6
click at [218, 217] on app-calendar-viewport "Tue 12 Wed 13 1/1 1 Job Thu 14 Fri 15 6/6 3 Jobs Sat 16 Sun 17 Mon 18 3/3 2 Job…" at bounding box center [416, 228] width 832 height 303
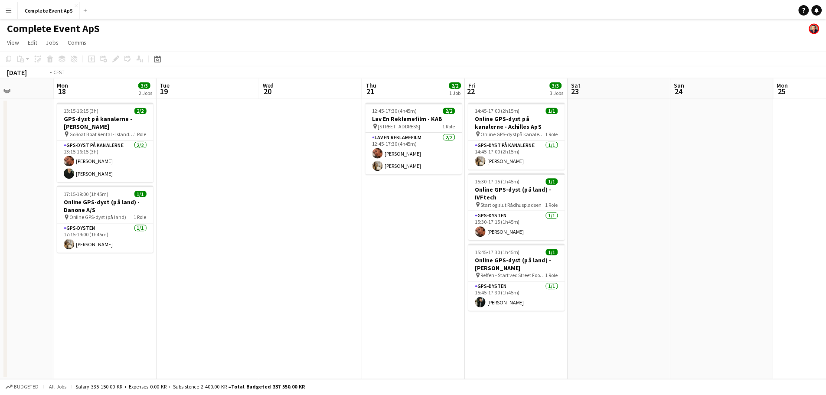
scroll to position [0, 306]
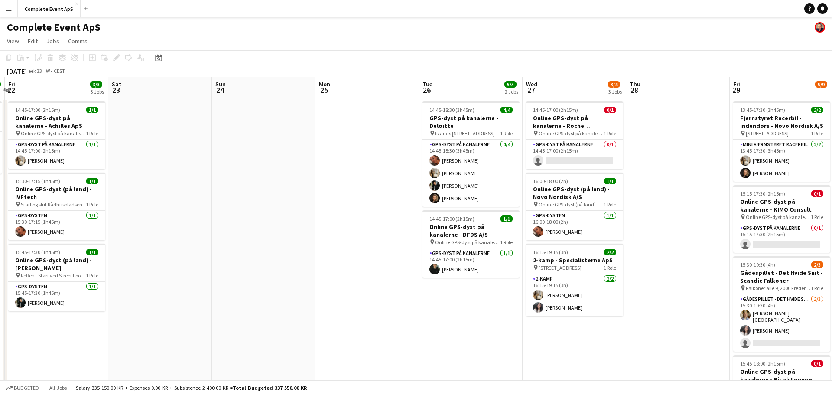
drag, startPoint x: 692, startPoint y: 245, endPoint x: 277, endPoint y: 228, distance: 415.7
click at [277, 228] on app-calendar-viewport "Tue 19 Wed 20 Thu 21 2/2 1 Job Fri 22 3/3 3 Jobs Sat 23 Sun 24 Mon 25 Tue 26 5/…" at bounding box center [416, 330] width 832 height 506
